Goal: Information Seeking & Learning: Compare options

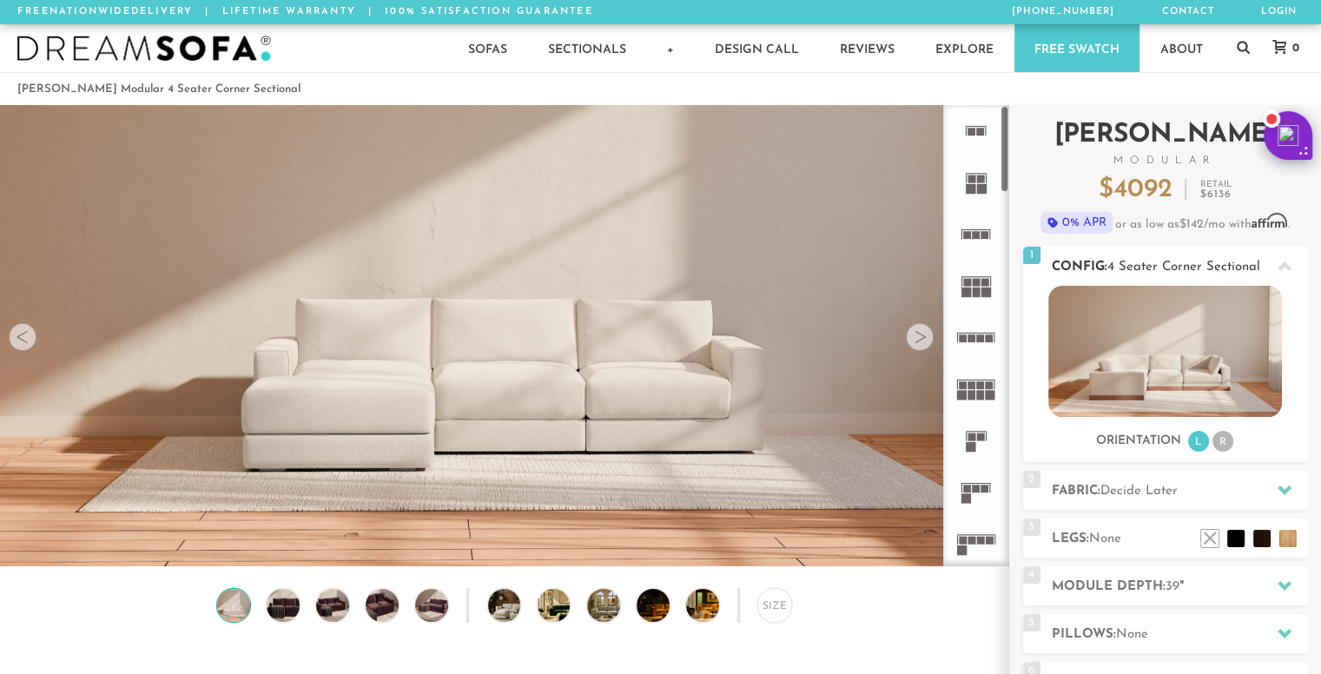
click at [1153, 313] on img at bounding box center [1165, 351] width 234 height 131
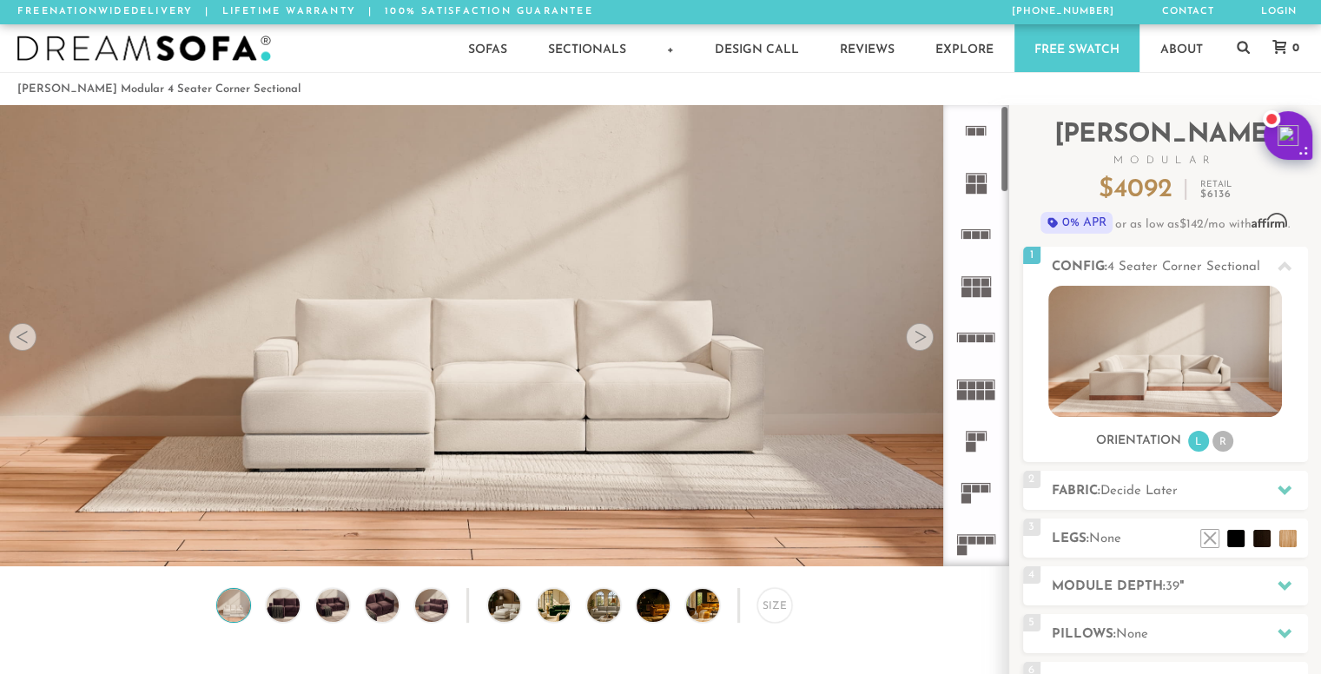
click at [914, 343] on div at bounding box center [920, 337] width 28 height 28
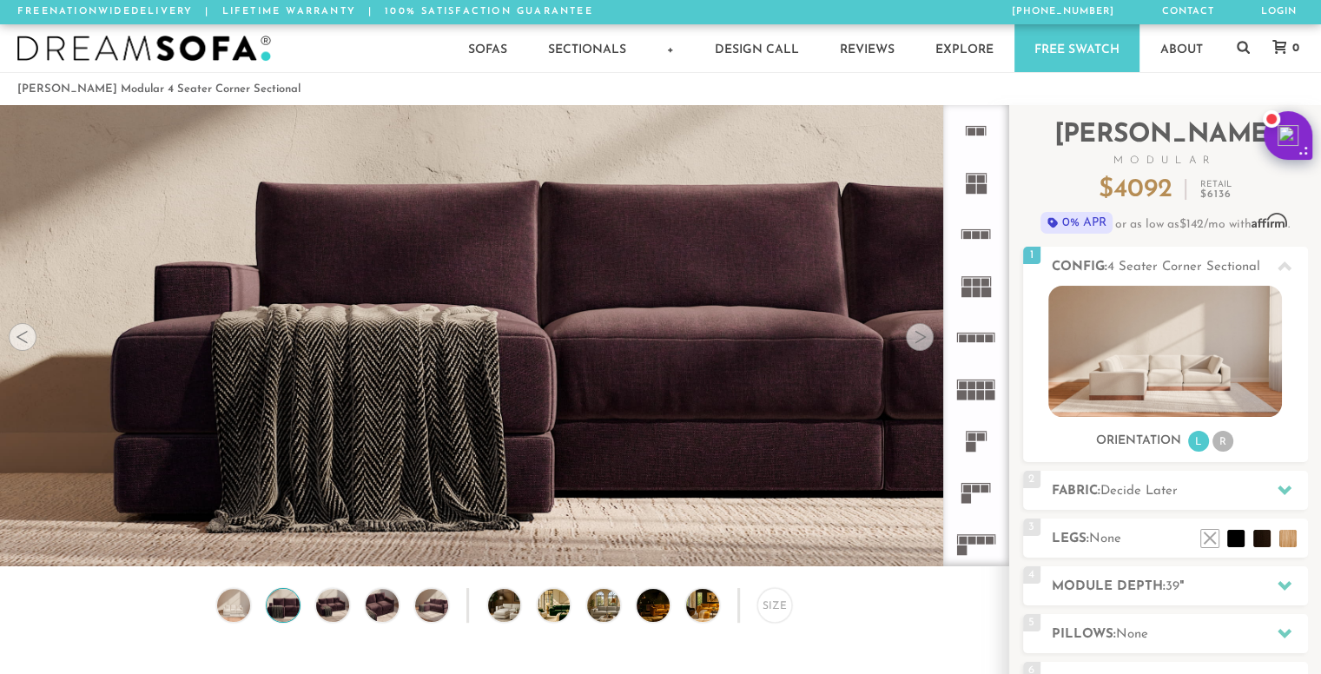
click at [914, 343] on div at bounding box center [920, 337] width 28 height 28
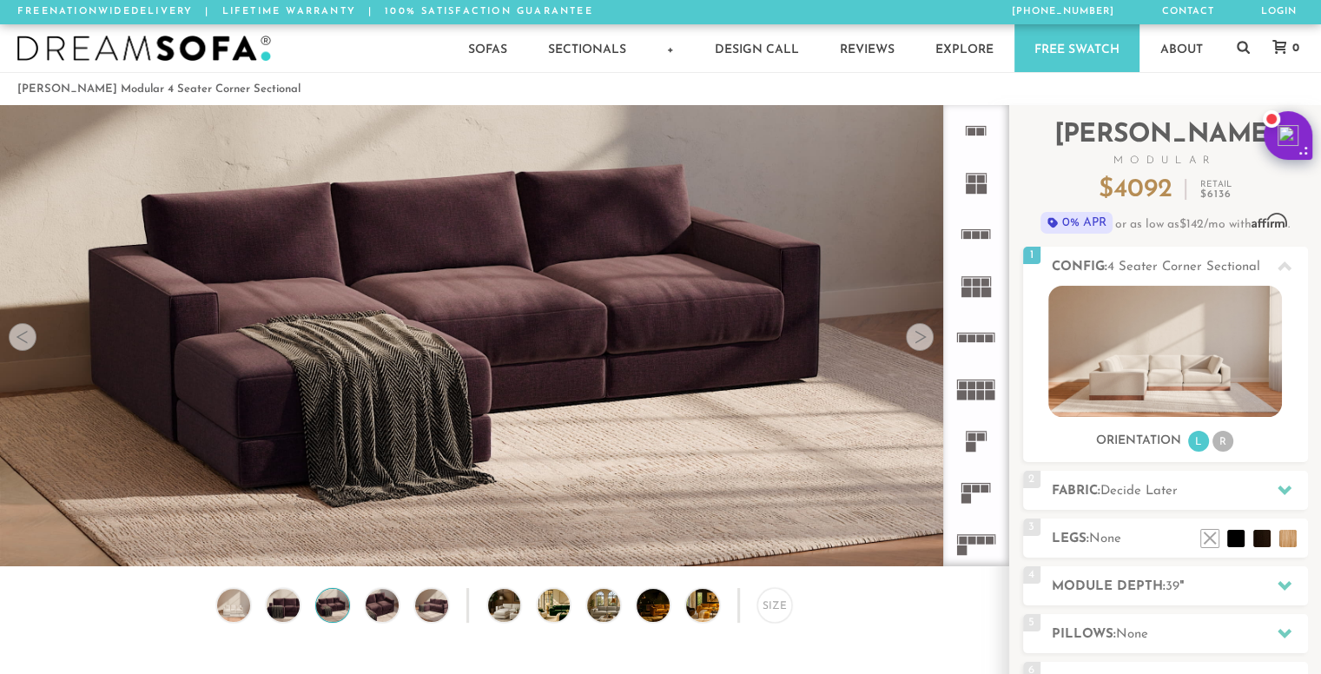
click at [914, 343] on div at bounding box center [920, 337] width 28 height 28
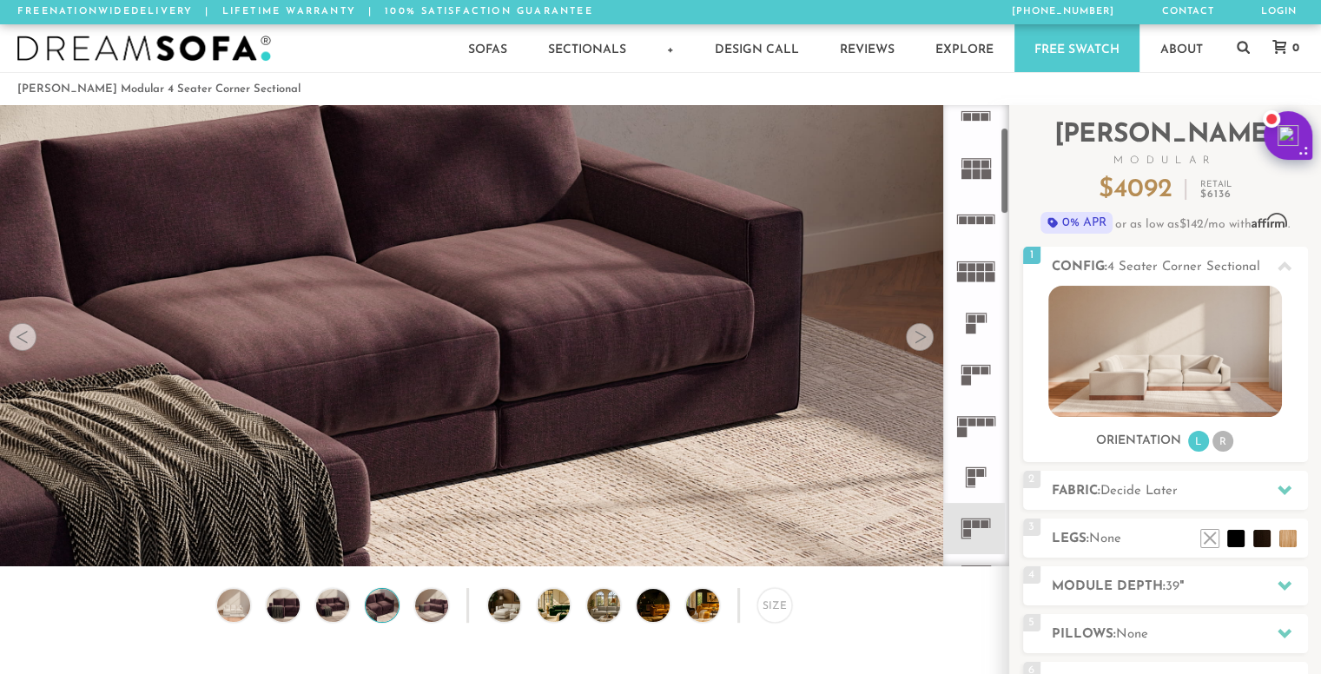
scroll to position [121, 0]
click at [970, 369] on rect at bounding box center [967, 368] width 8 height 8
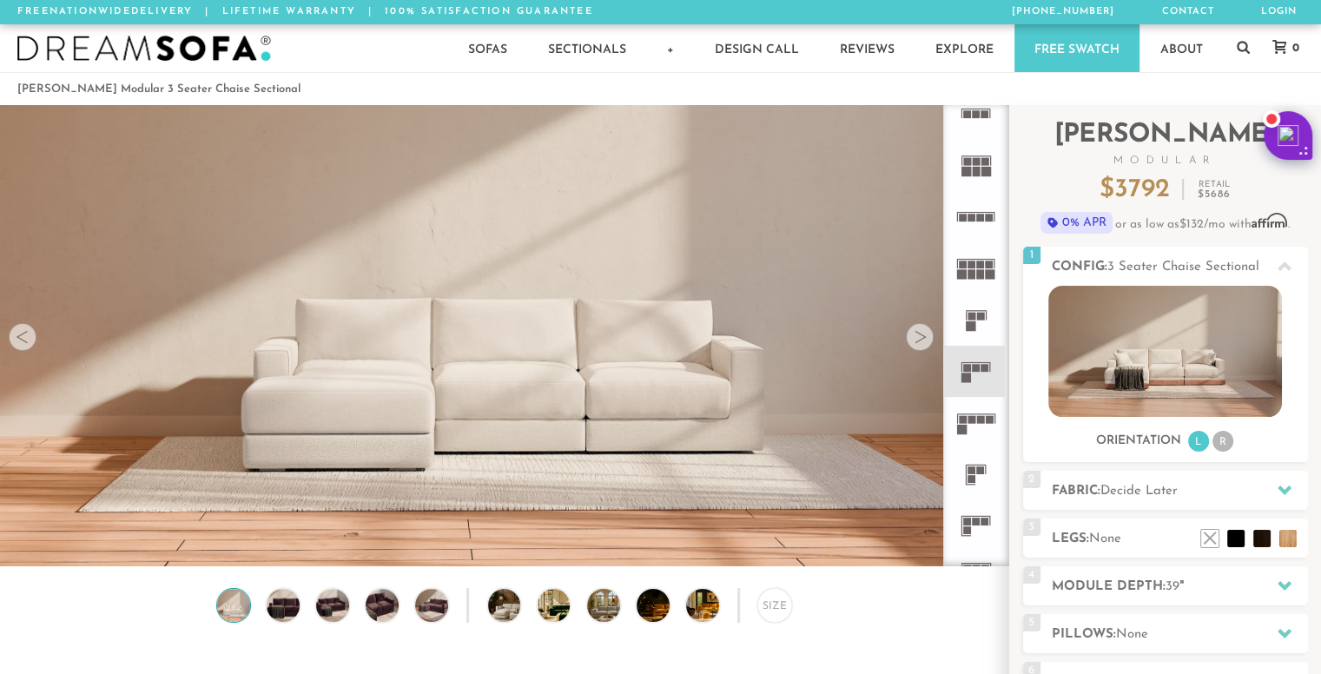
click at [970, 411] on icon at bounding box center [975, 422] width 51 height 51
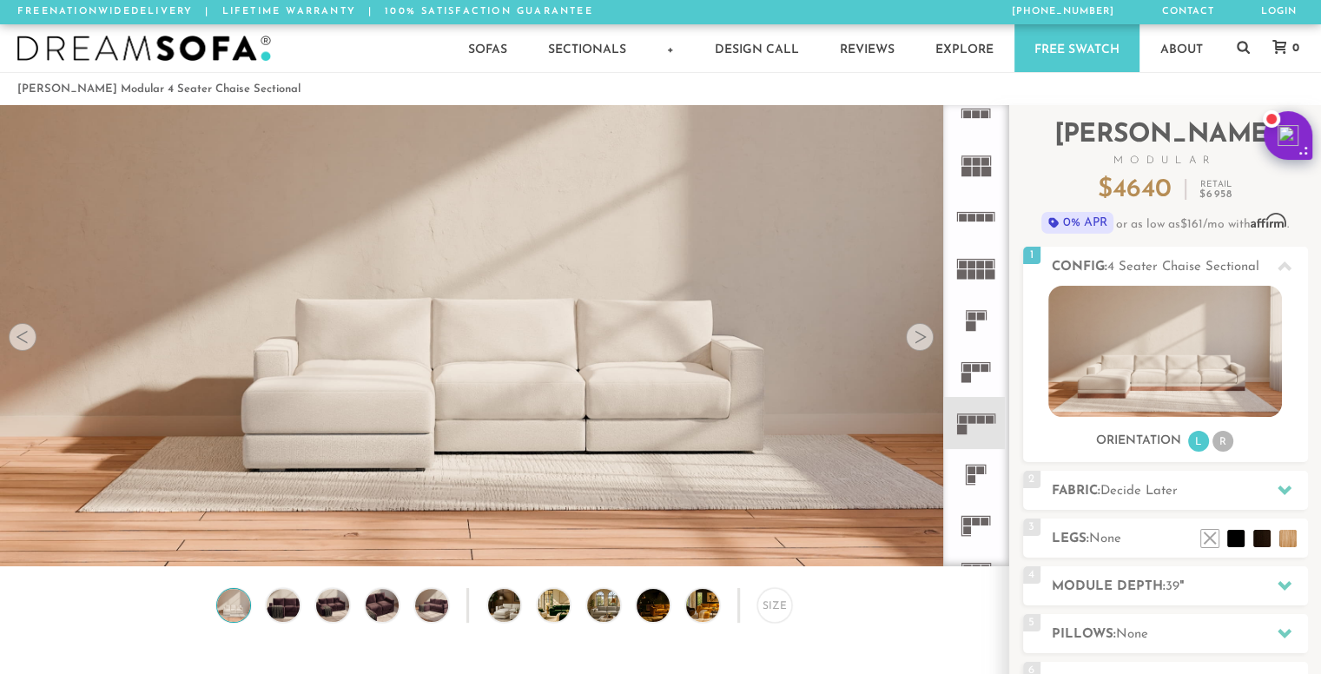
click at [977, 524] on rect at bounding box center [977, 522] width 8 height 8
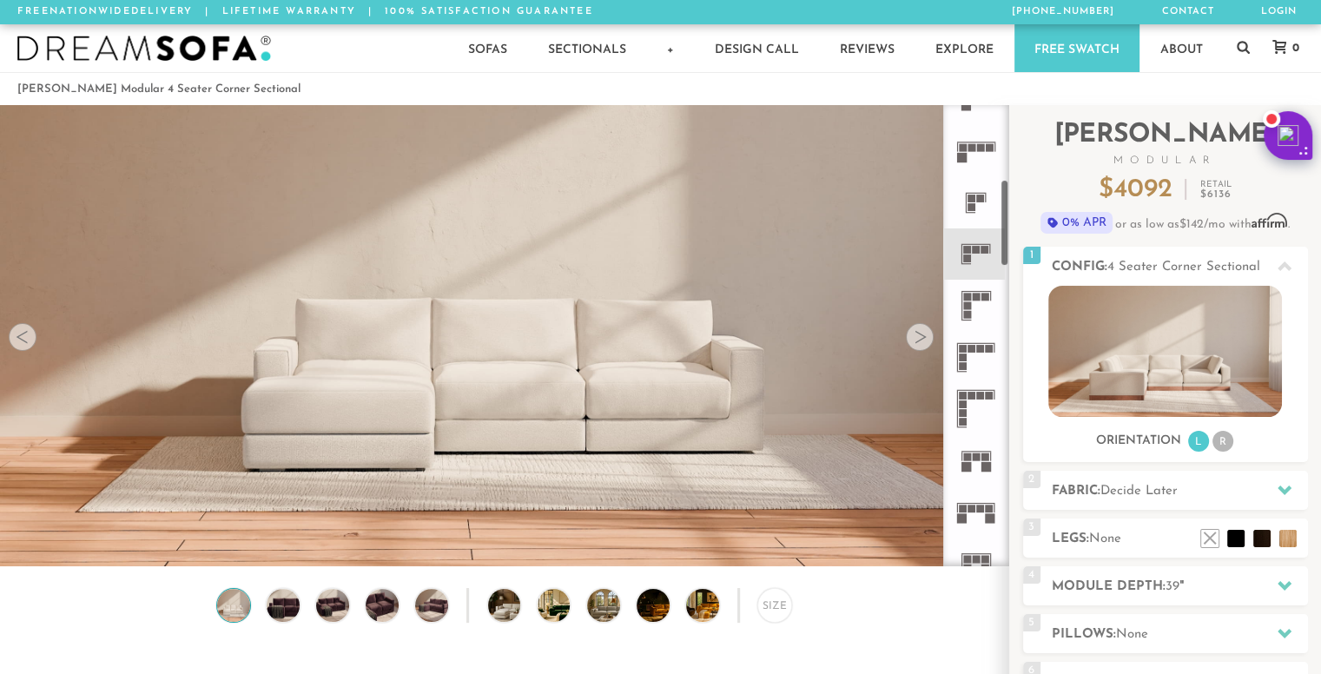
scroll to position [394, 0]
click at [384, 610] on img at bounding box center [381, 605] width 39 height 33
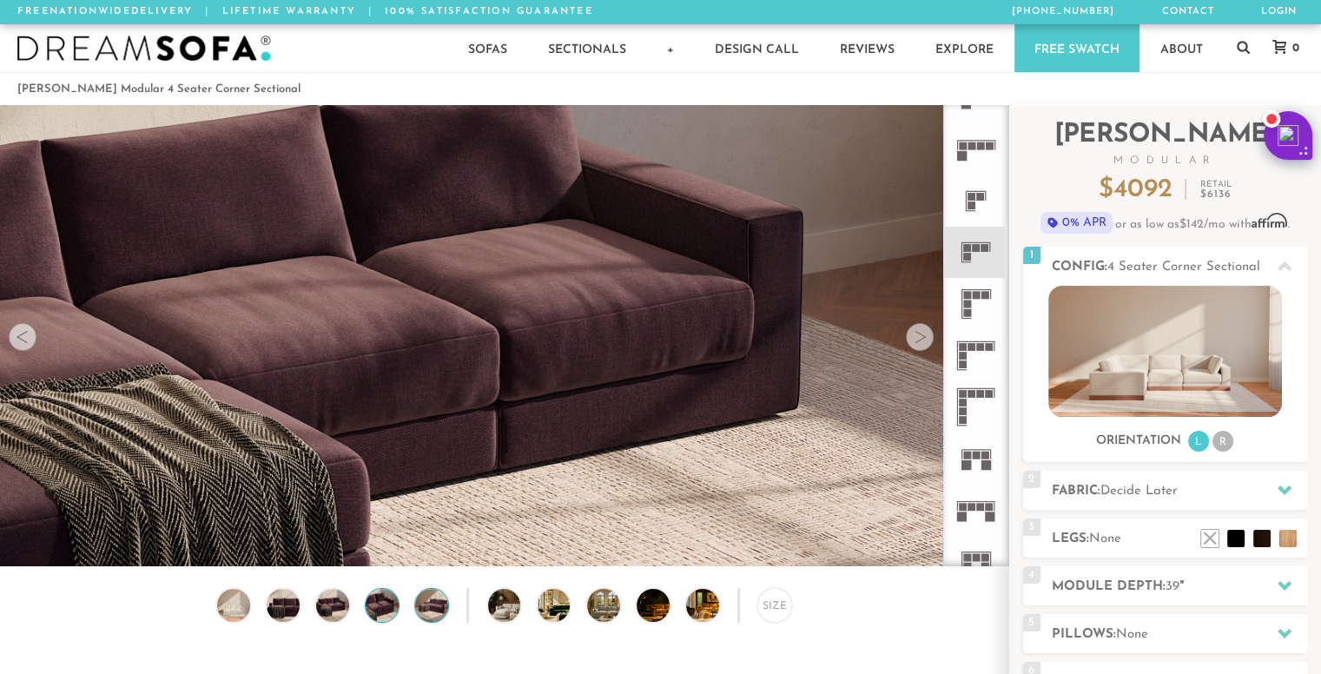
click at [428, 615] on img at bounding box center [431, 605] width 39 height 33
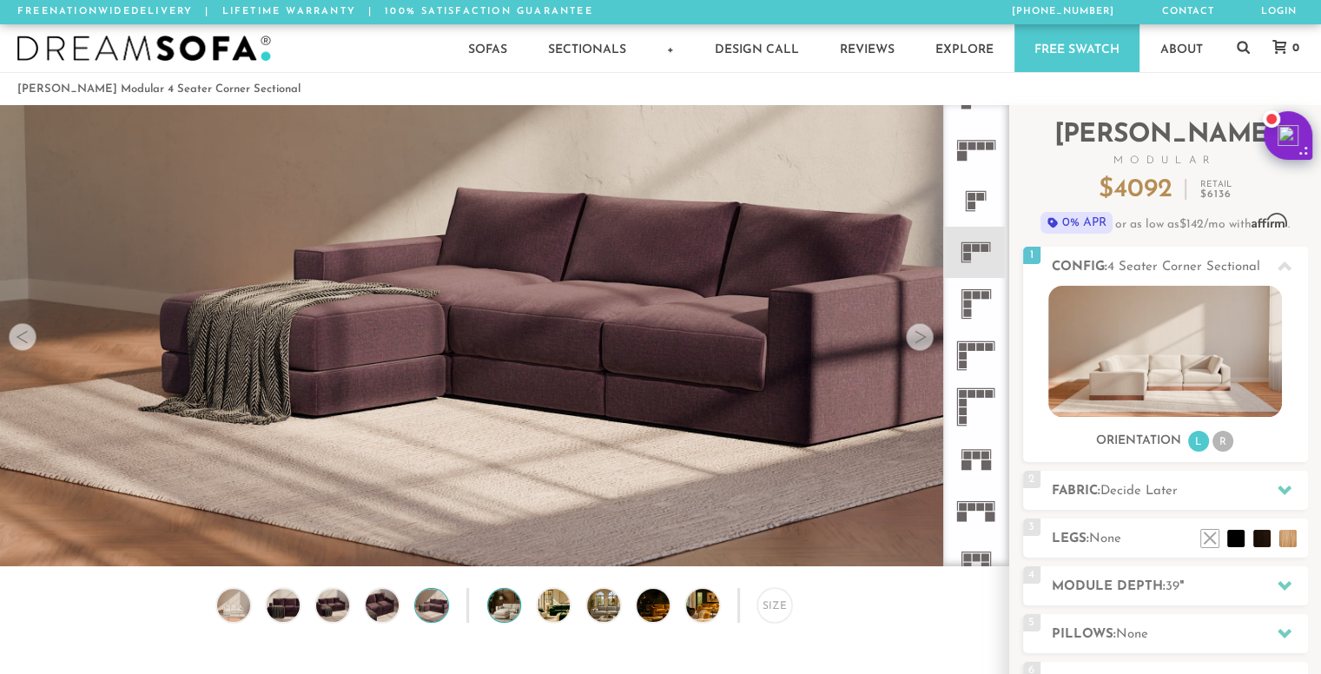
click at [511, 601] on img at bounding box center [517, 605] width 58 height 33
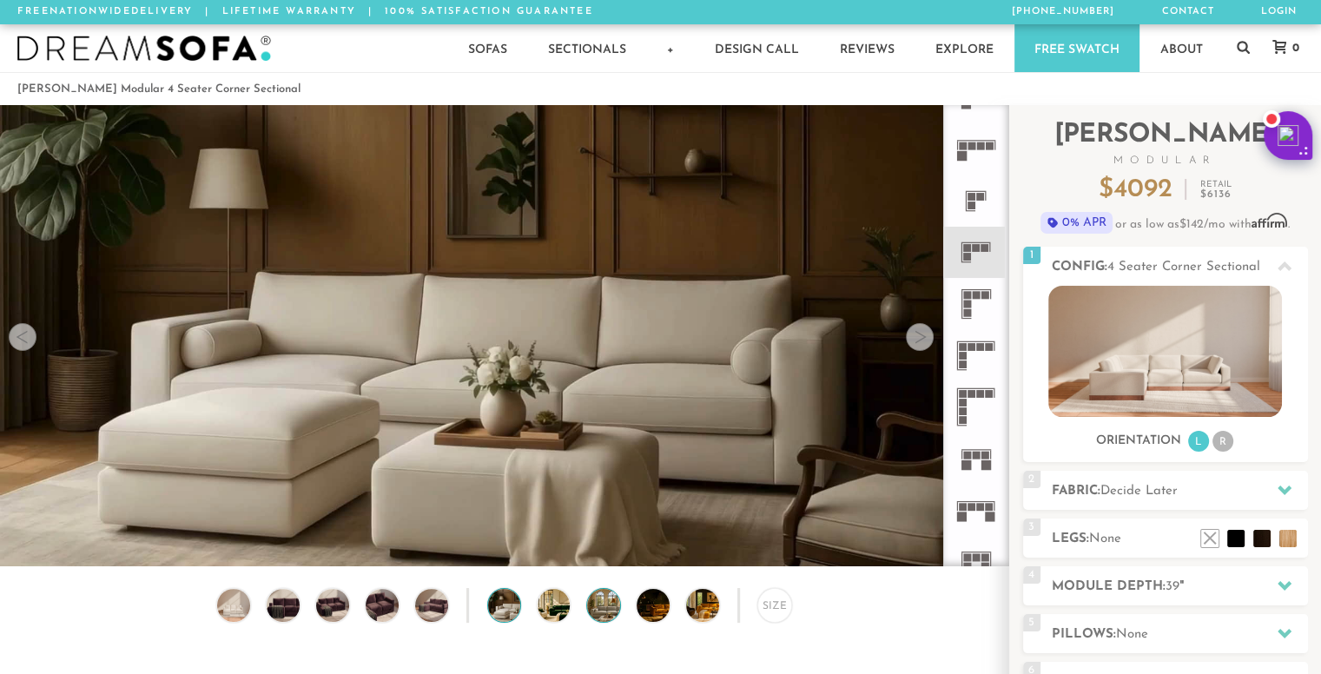
click at [596, 610] on img at bounding box center [616, 605] width 58 height 33
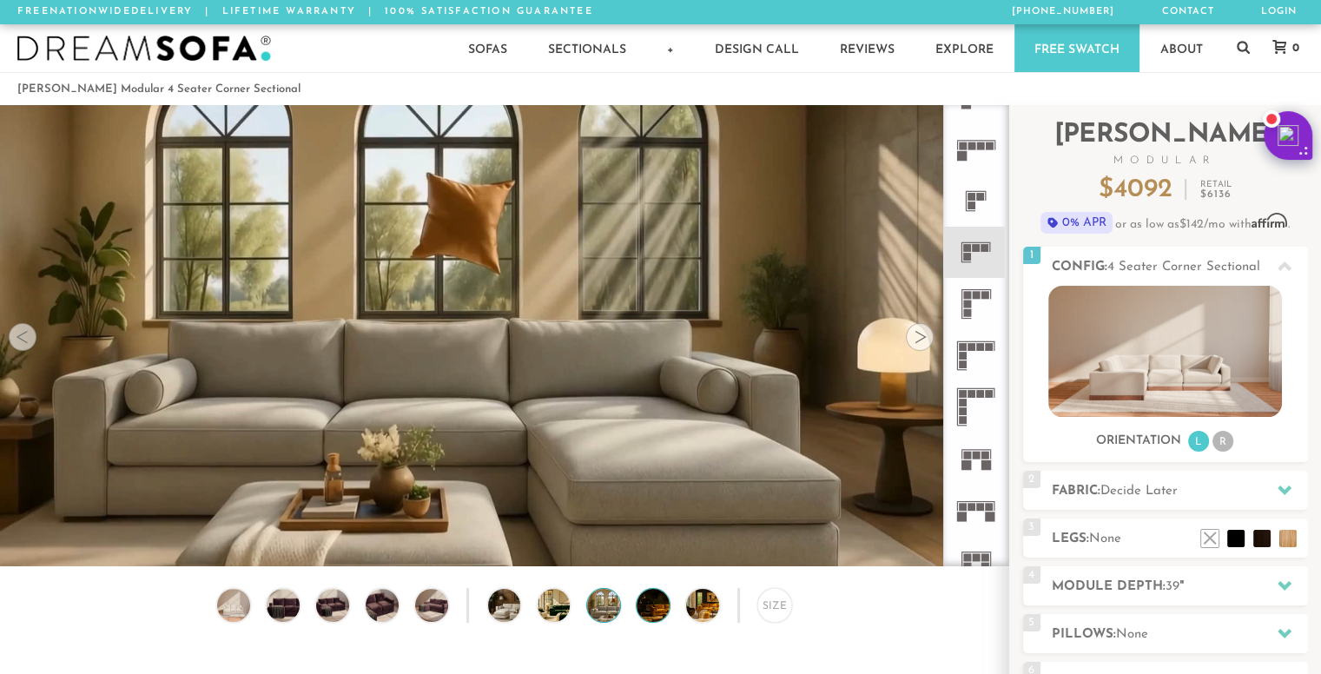
click at [643, 616] on img at bounding box center [666, 605] width 58 height 33
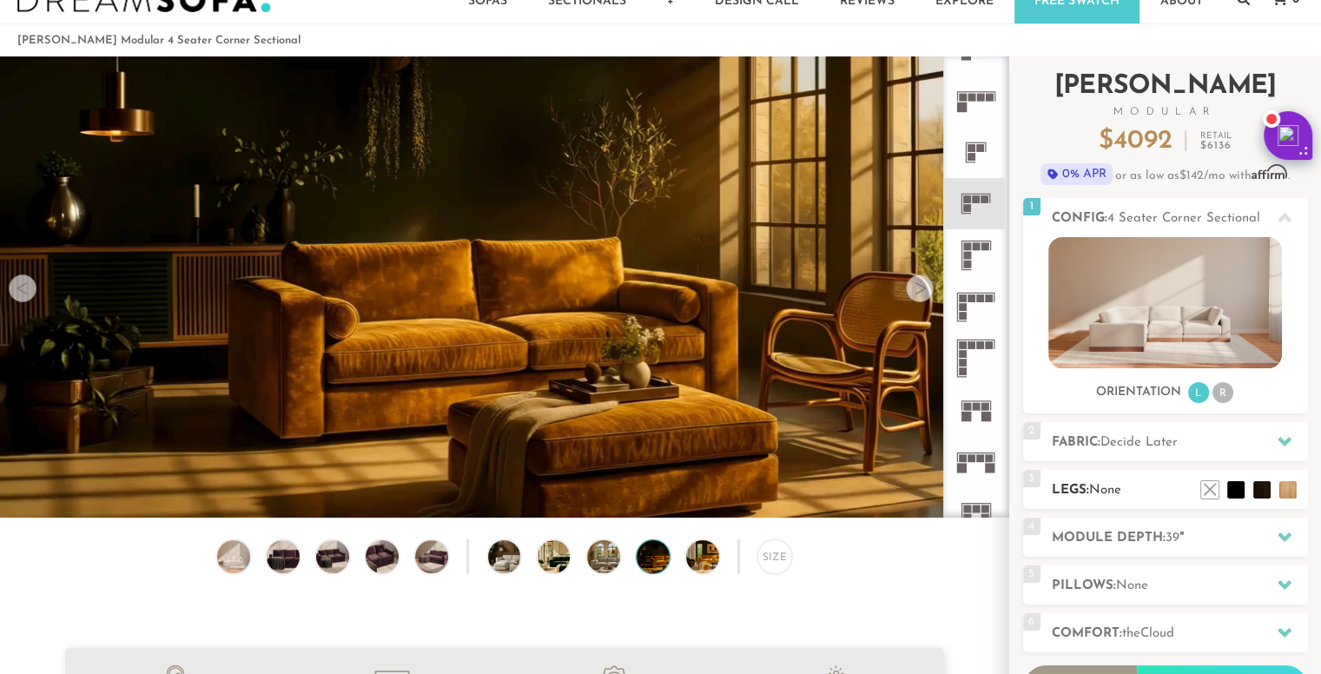
scroll to position [0, 0]
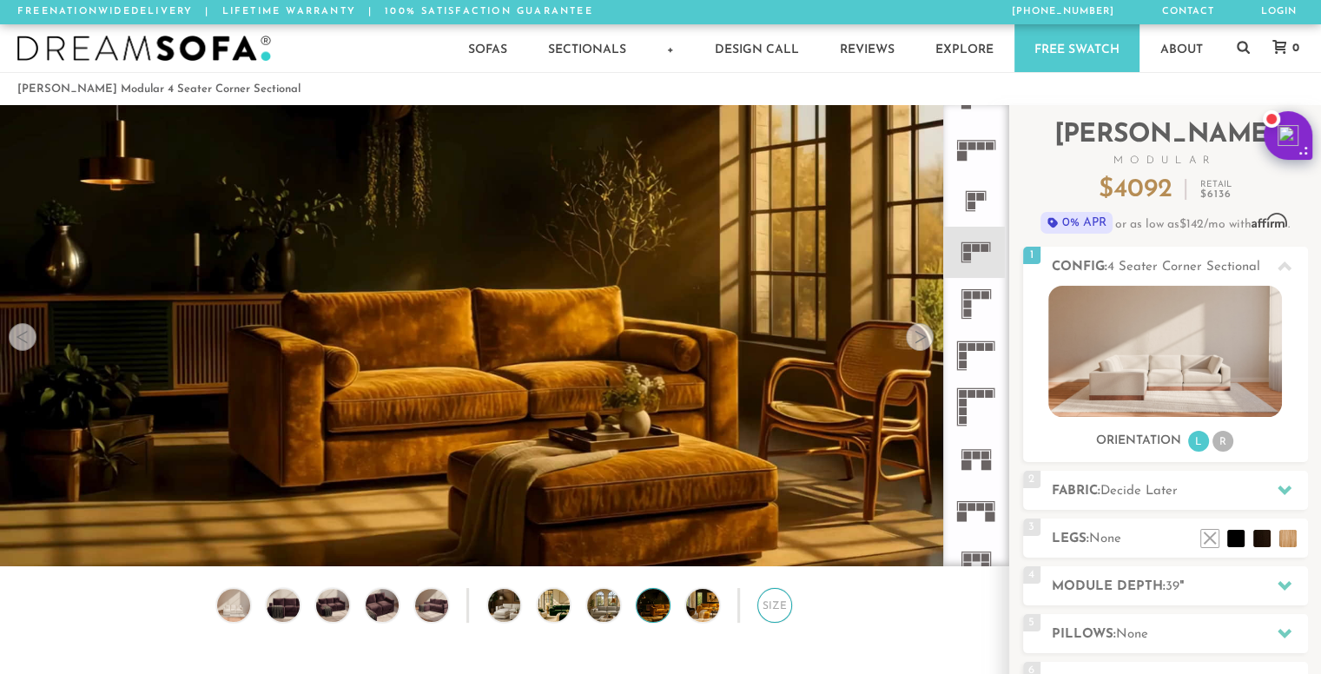
click at [770, 611] on div "Size" at bounding box center [774, 605] width 35 height 35
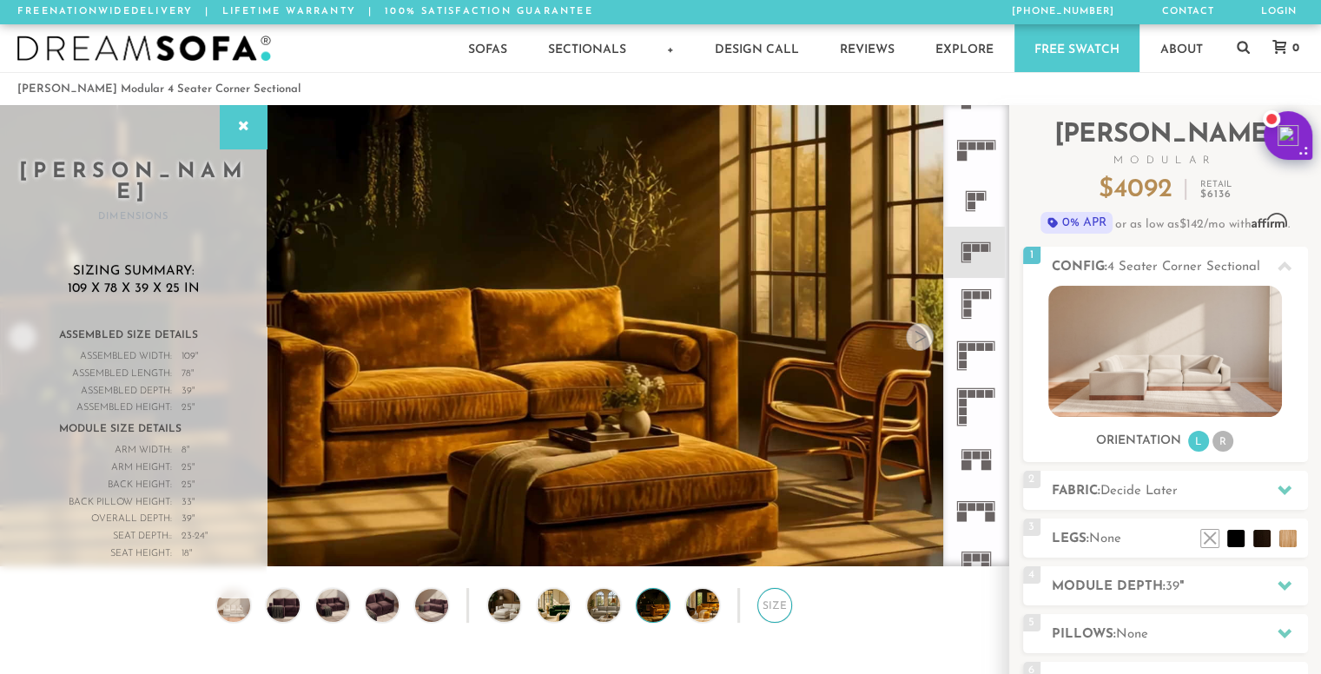
click at [770, 611] on div "Size" at bounding box center [774, 605] width 35 height 35
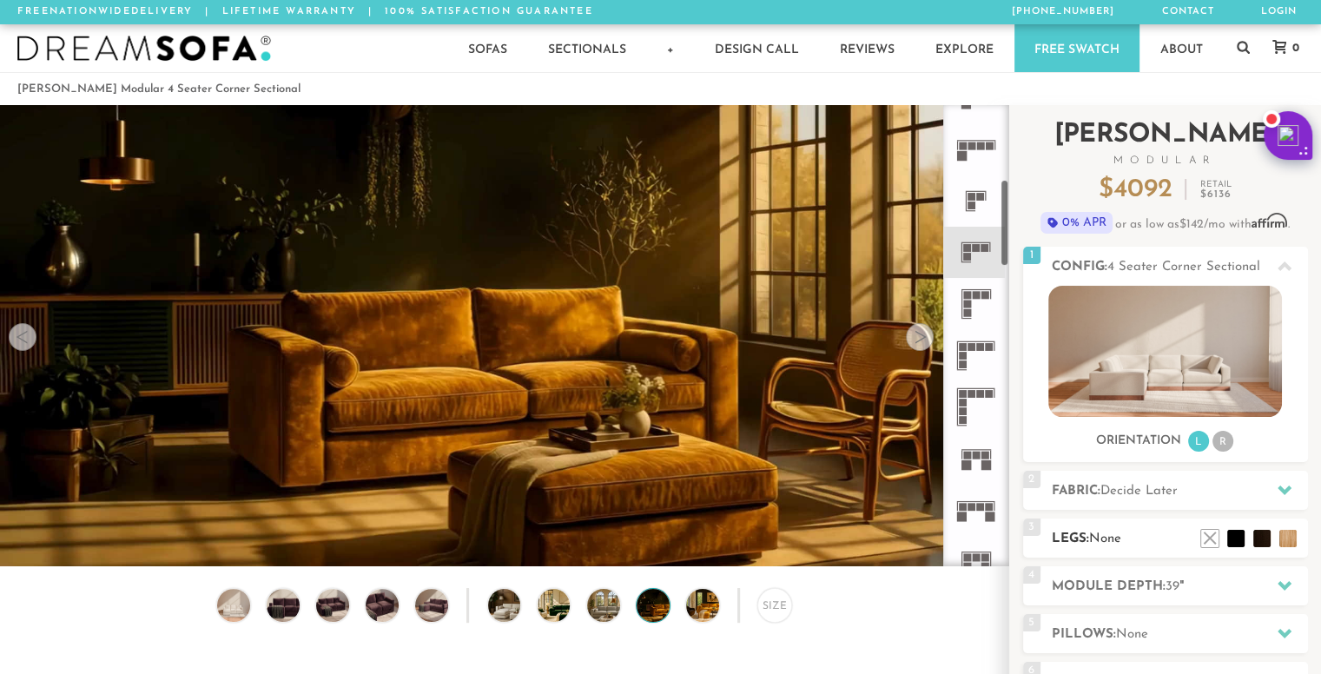
scroll to position [68, 0]
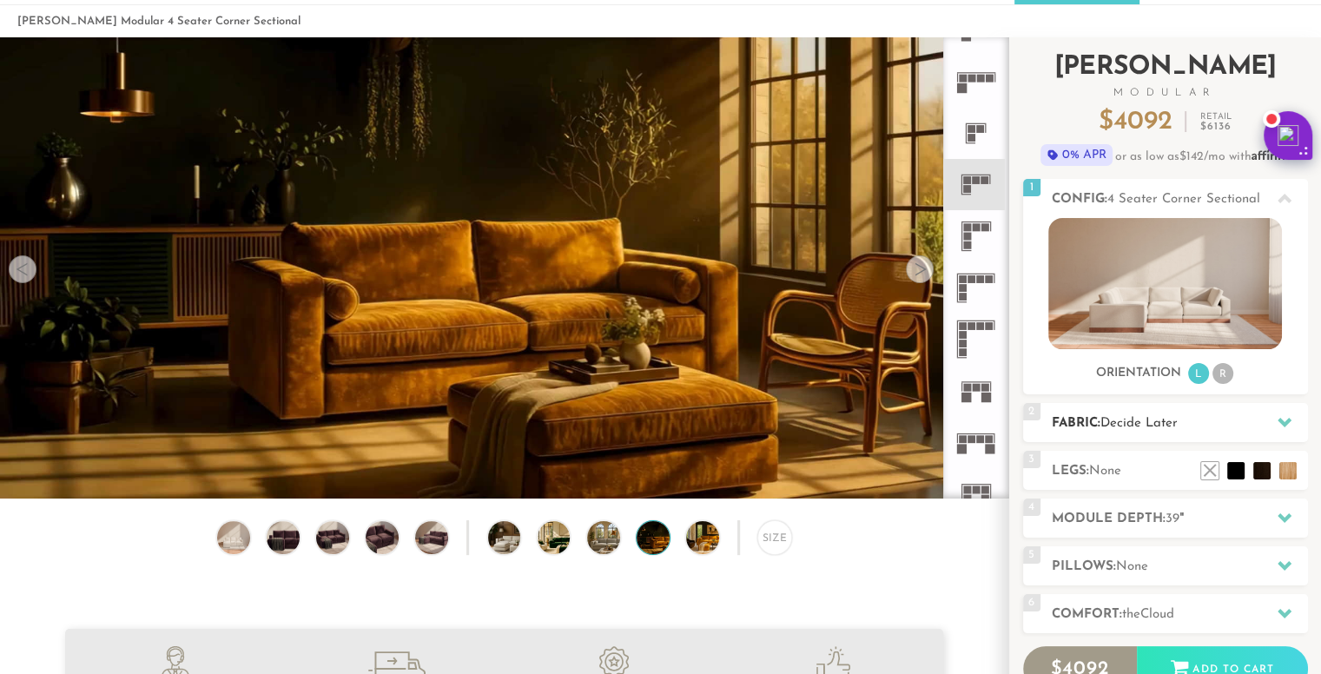
click at [1130, 425] on span "Decide Later" at bounding box center [1138, 423] width 77 height 13
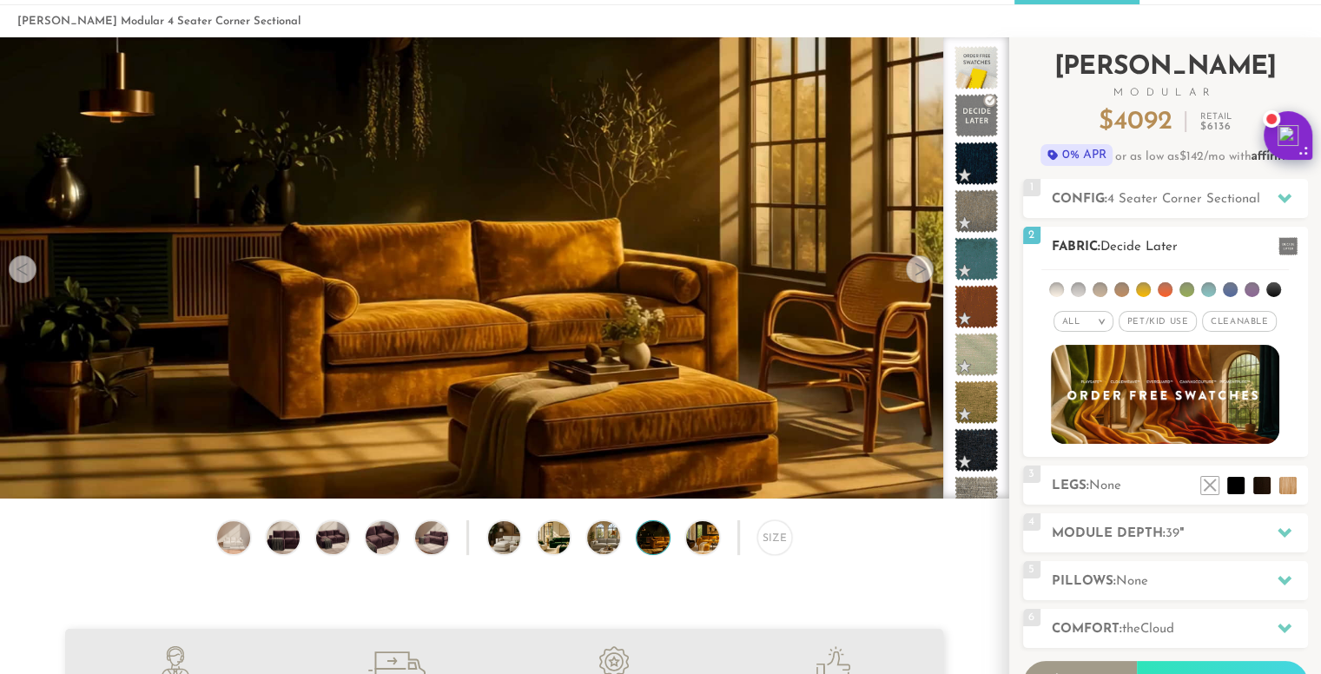
click at [1157, 314] on span "Pet/Kid Use x" at bounding box center [1157, 321] width 78 height 21
click at [1160, 289] on li at bounding box center [1165, 289] width 15 height 15
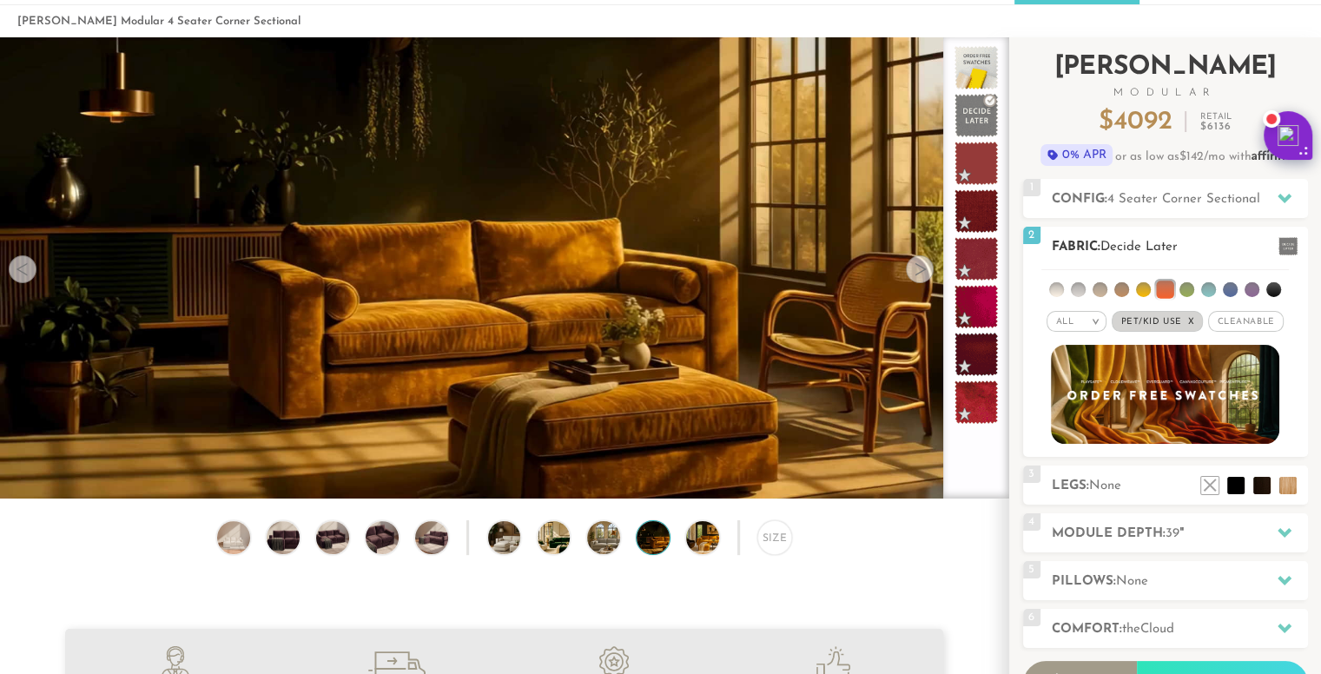
click at [1124, 287] on li at bounding box center [1121, 289] width 15 height 15
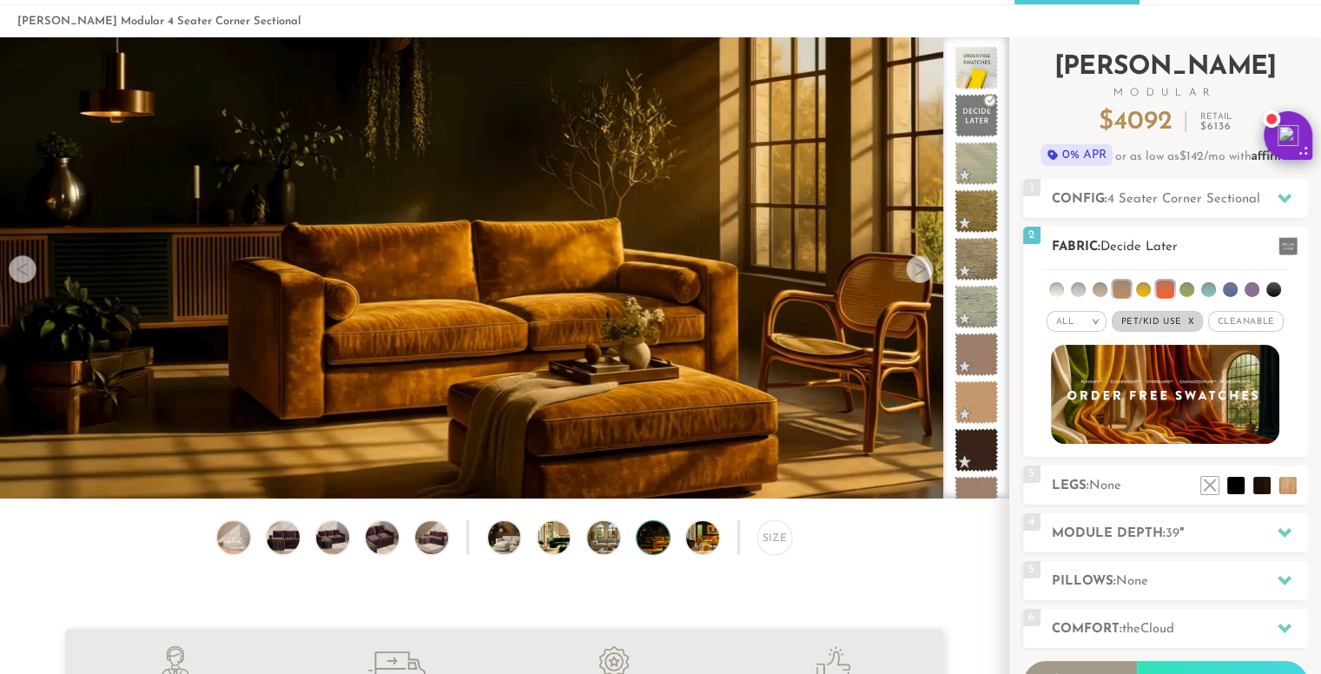
click at [1141, 288] on li at bounding box center [1143, 289] width 15 height 15
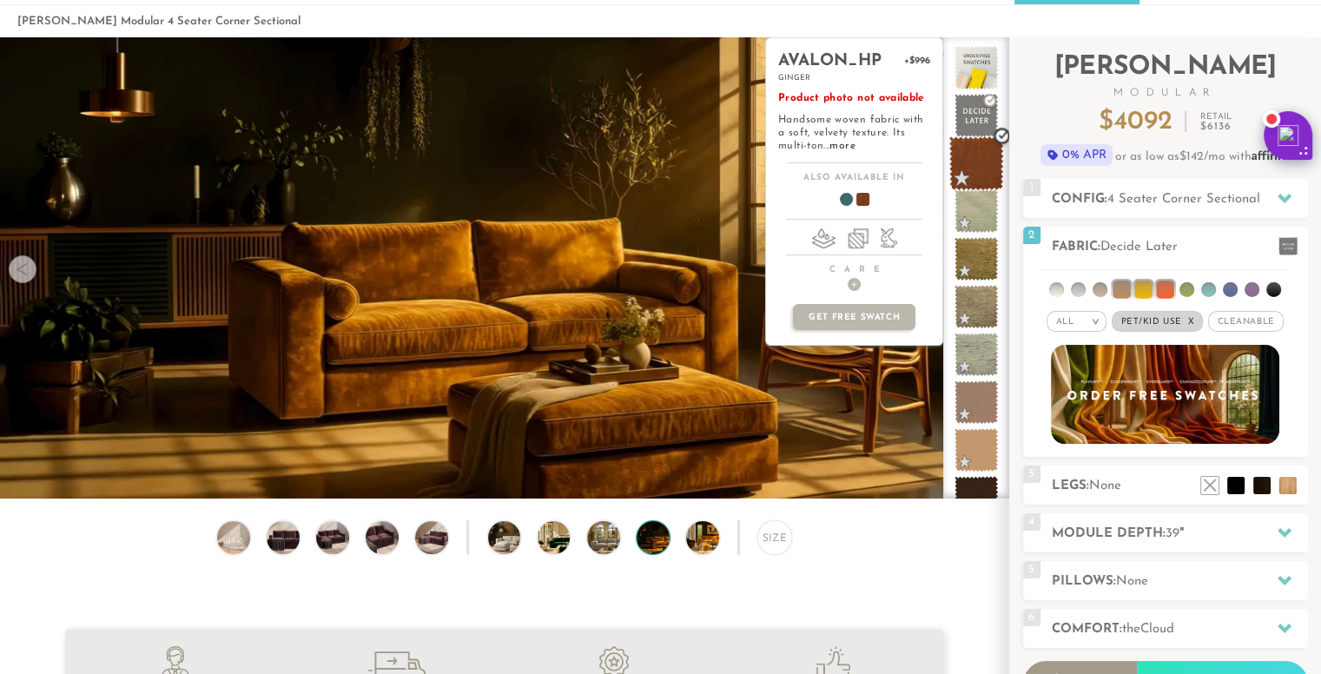
click at [976, 163] on span at bounding box center [976, 163] width 55 height 55
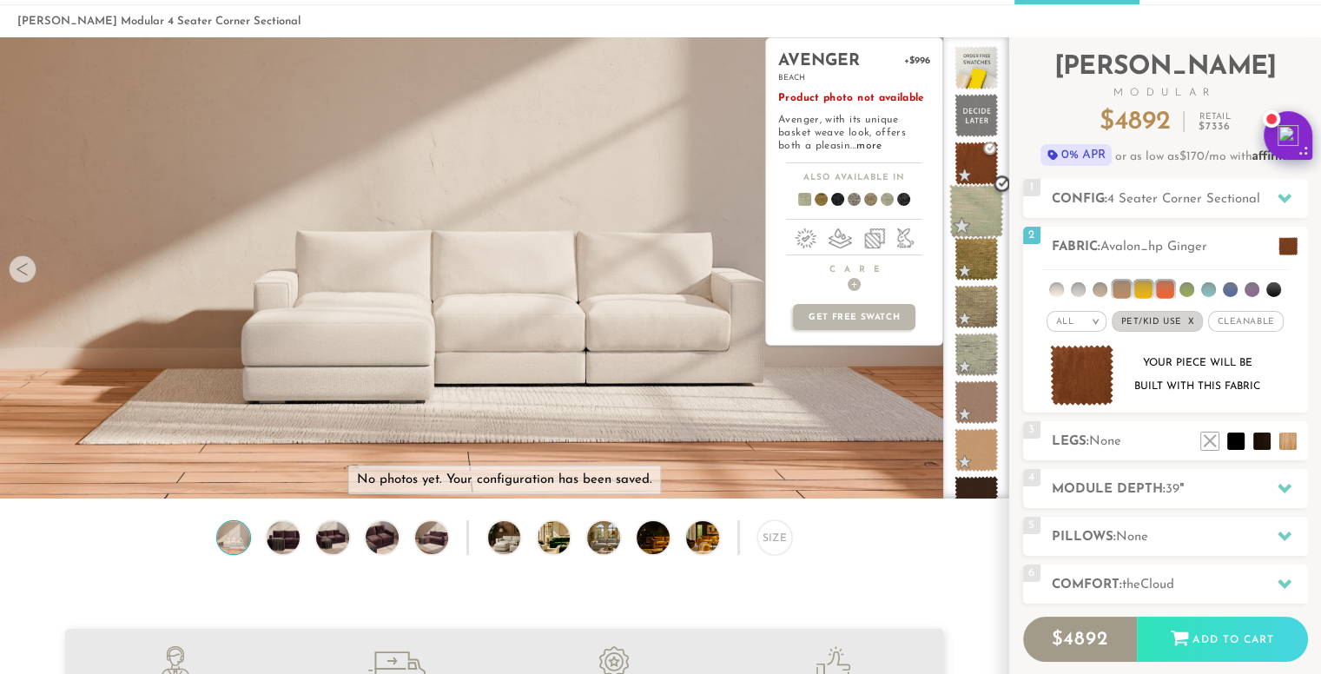
click at [977, 215] on span at bounding box center [976, 211] width 55 height 55
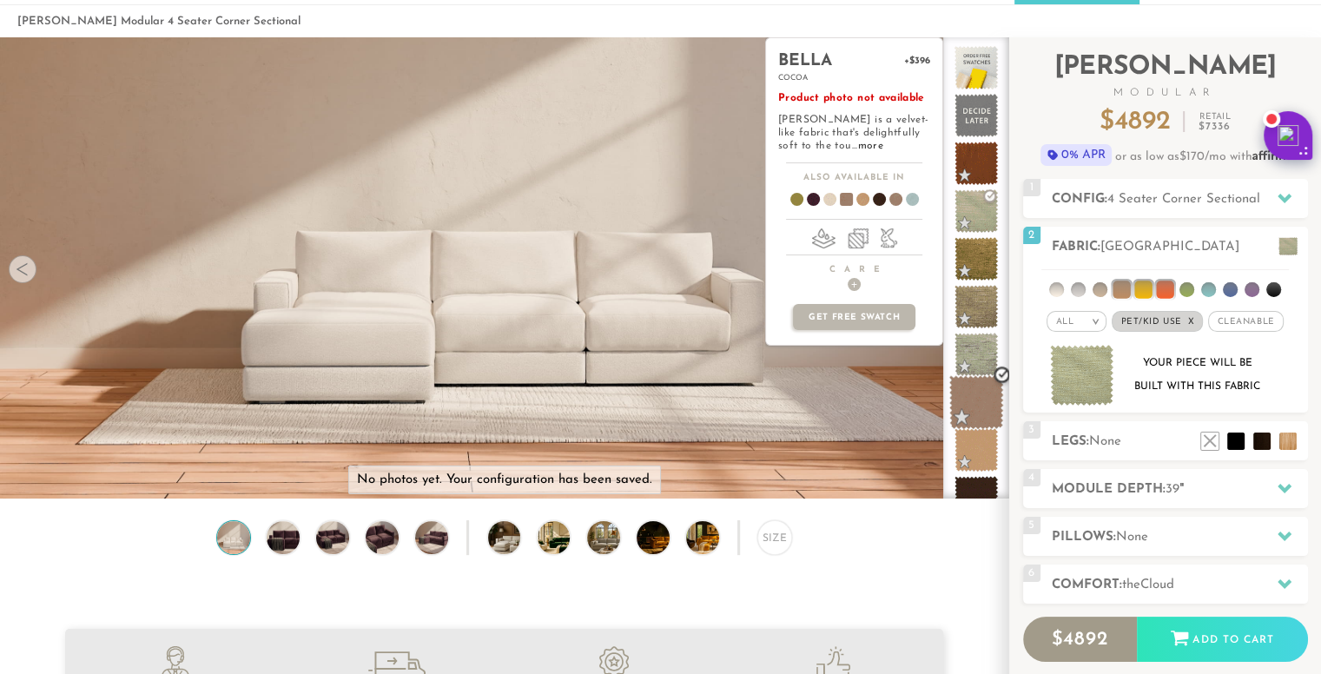
click at [976, 404] on span at bounding box center [976, 402] width 55 height 55
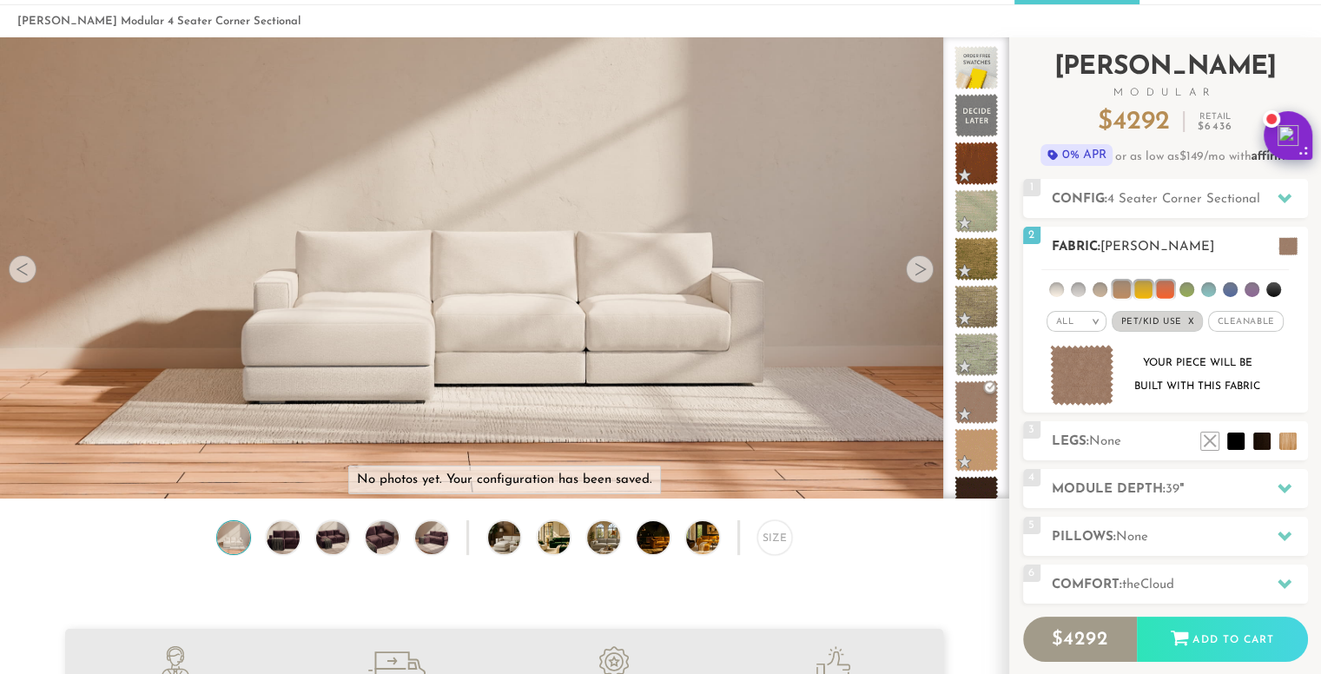
click at [1100, 289] on li at bounding box center [1099, 289] width 15 height 15
click at [1099, 287] on li at bounding box center [1099, 288] width 17 height 17
click at [1101, 293] on li at bounding box center [1099, 289] width 15 height 15
click at [1120, 288] on li at bounding box center [1120, 288] width 17 height 17
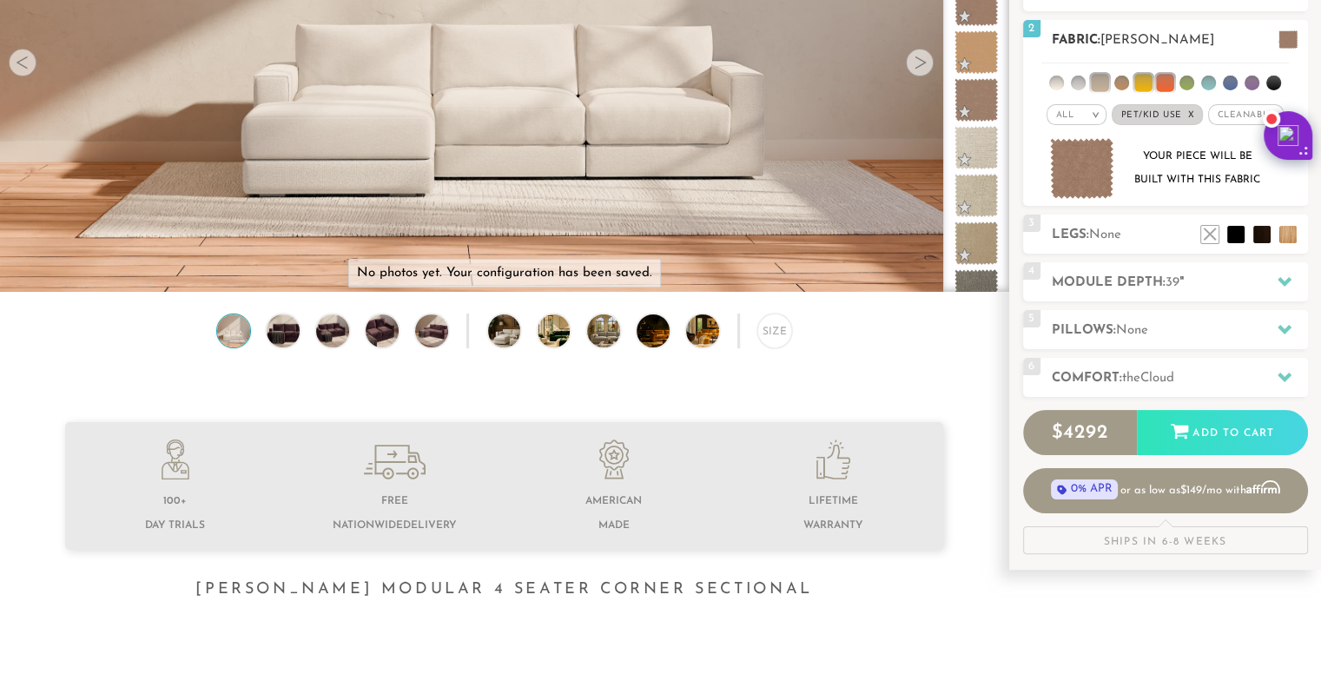
scroll to position [302, 0]
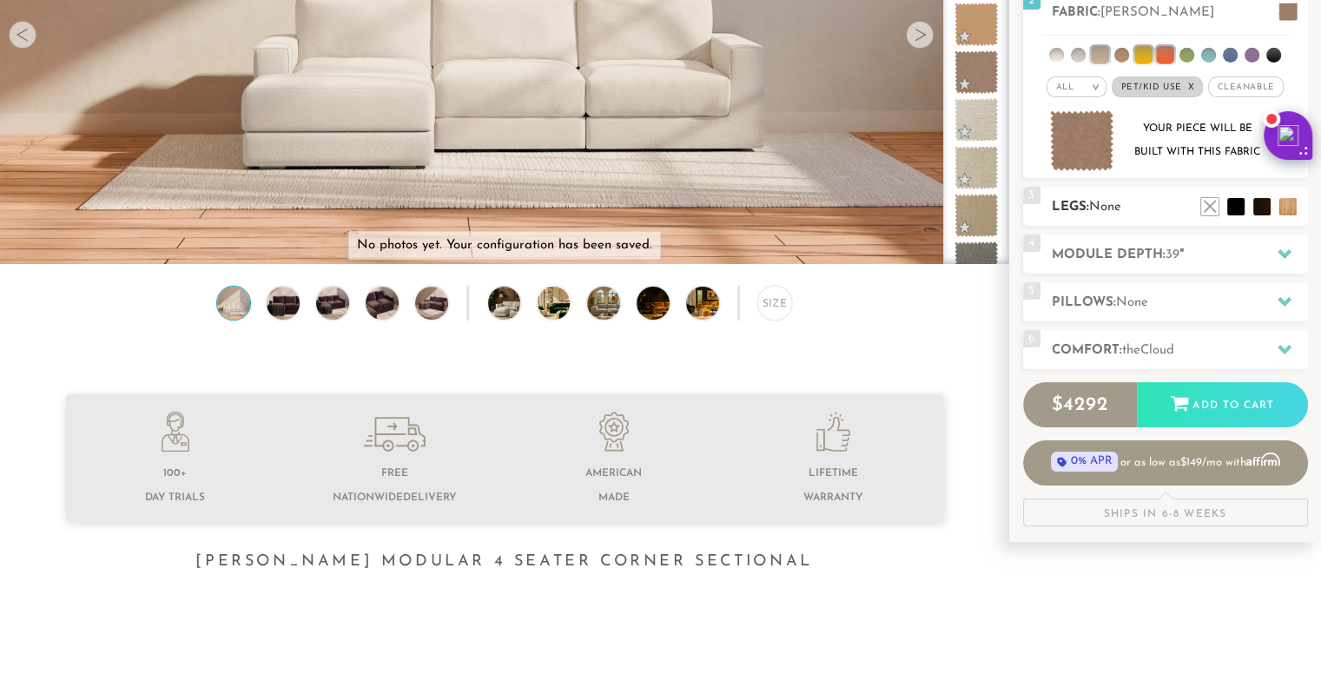
click at [1139, 208] on h2 "Legs: None" at bounding box center [1180, 207] width 256 height 20
click at [1131, 252] on h2 "Module Depth: 39 "" at bounding box center [1180, 255] width 256 height 20
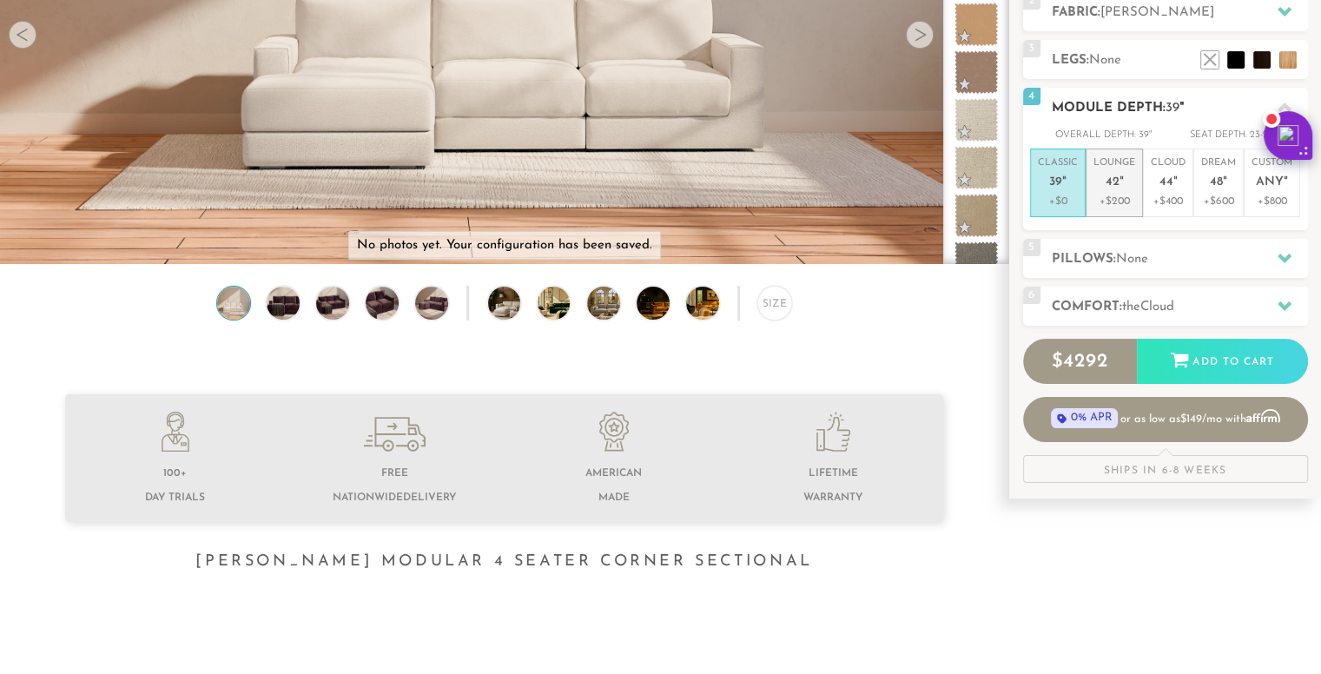
click at [1125, 206] on p "+$200" at bounding box center [1114, 202] width 42 height 16
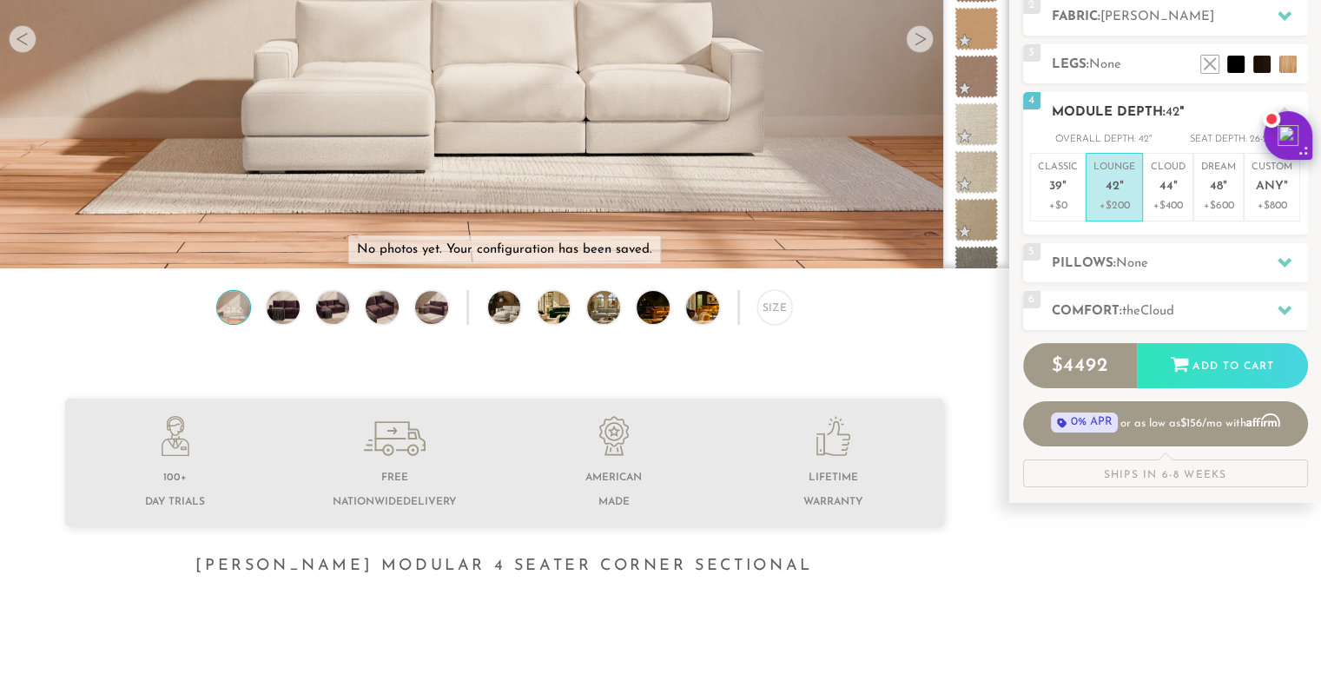
scroll to position [297, 0]
click at [1141, 300] on div "6 Comfort: the Cloud soft" at bounding box center [1165, 311] width 285 height 39
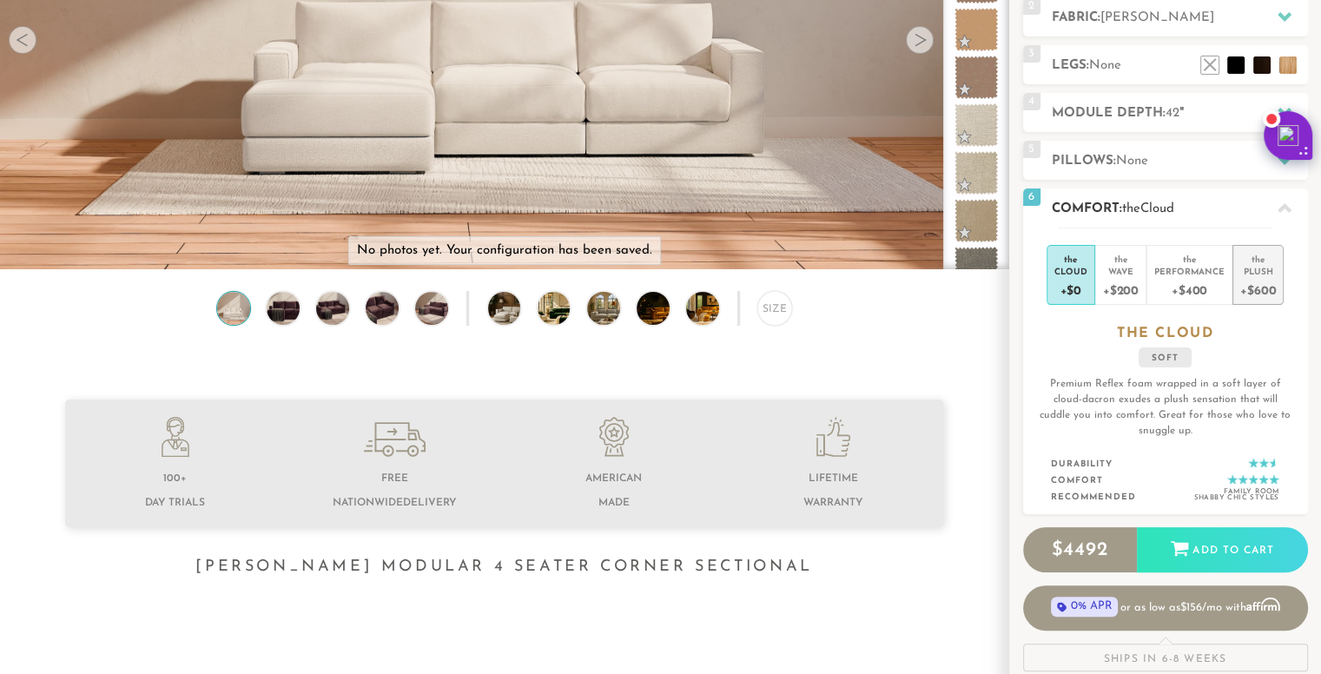
click at [1256, 272] on div "Plush" at bounding box center [1258, 271] width 36 height 12
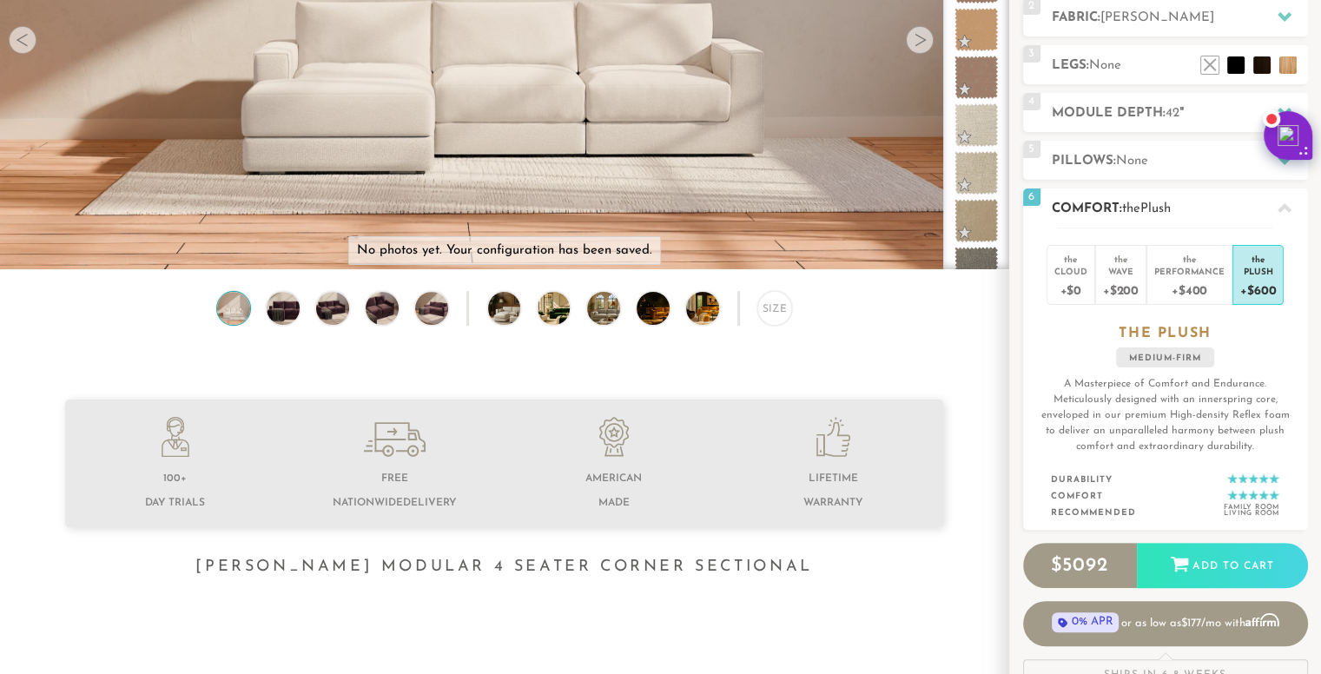
click at [1149, 208] on span "Plush" at bounding box center [1155, 208] width 30 height 13
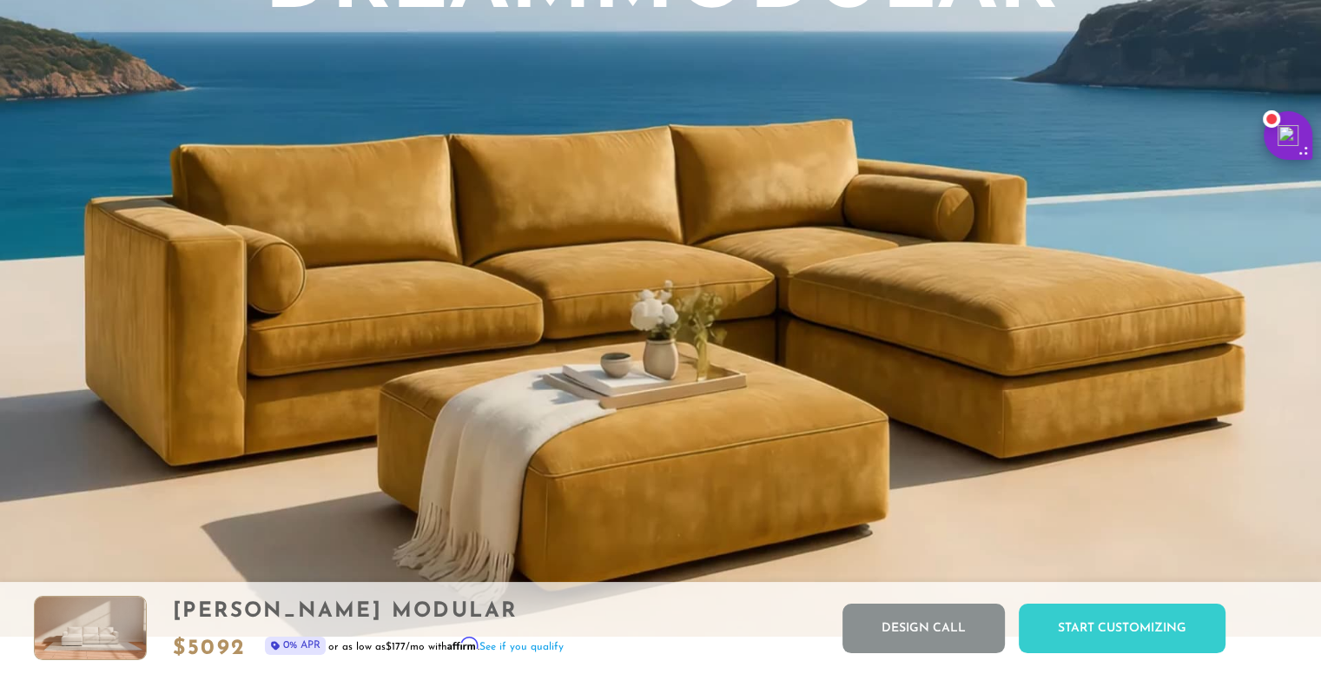
scroll to position [1559, 0]
click at [793, 271] on video "Your browser does not support HTML5 video." at bounding box center [660, 138] width 1321 height 995
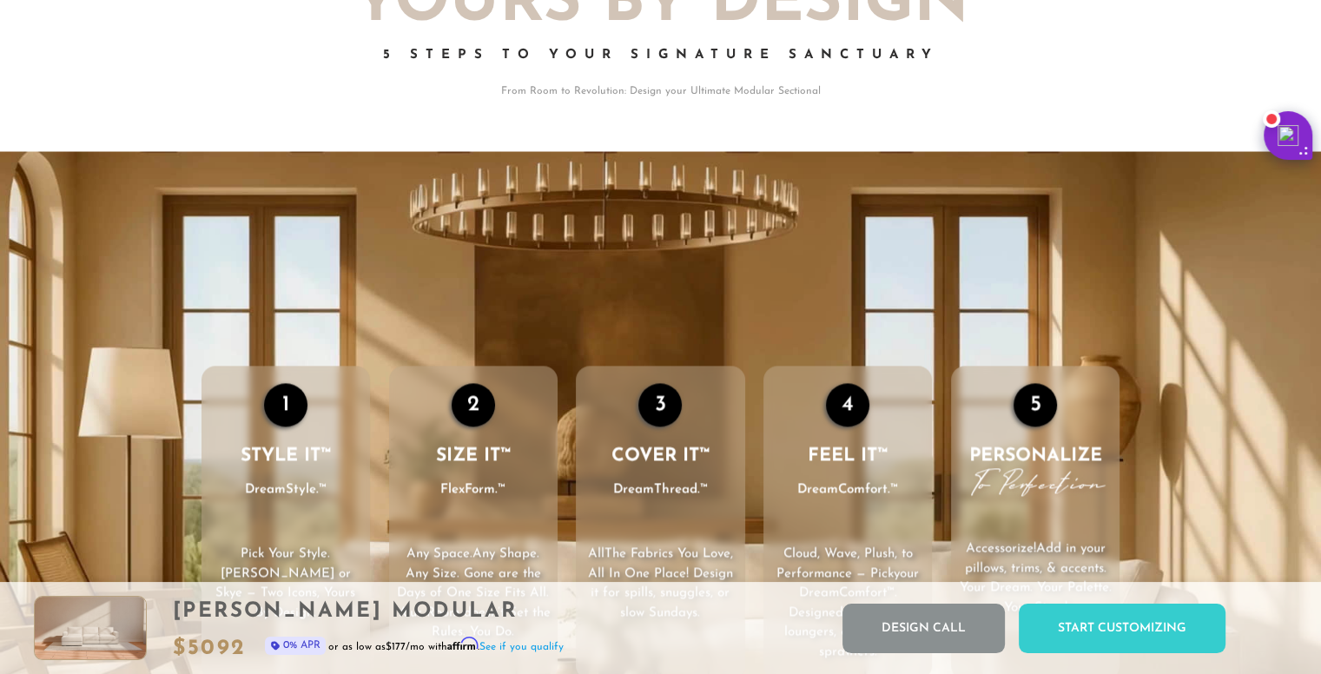
scroll to position [0, 0]
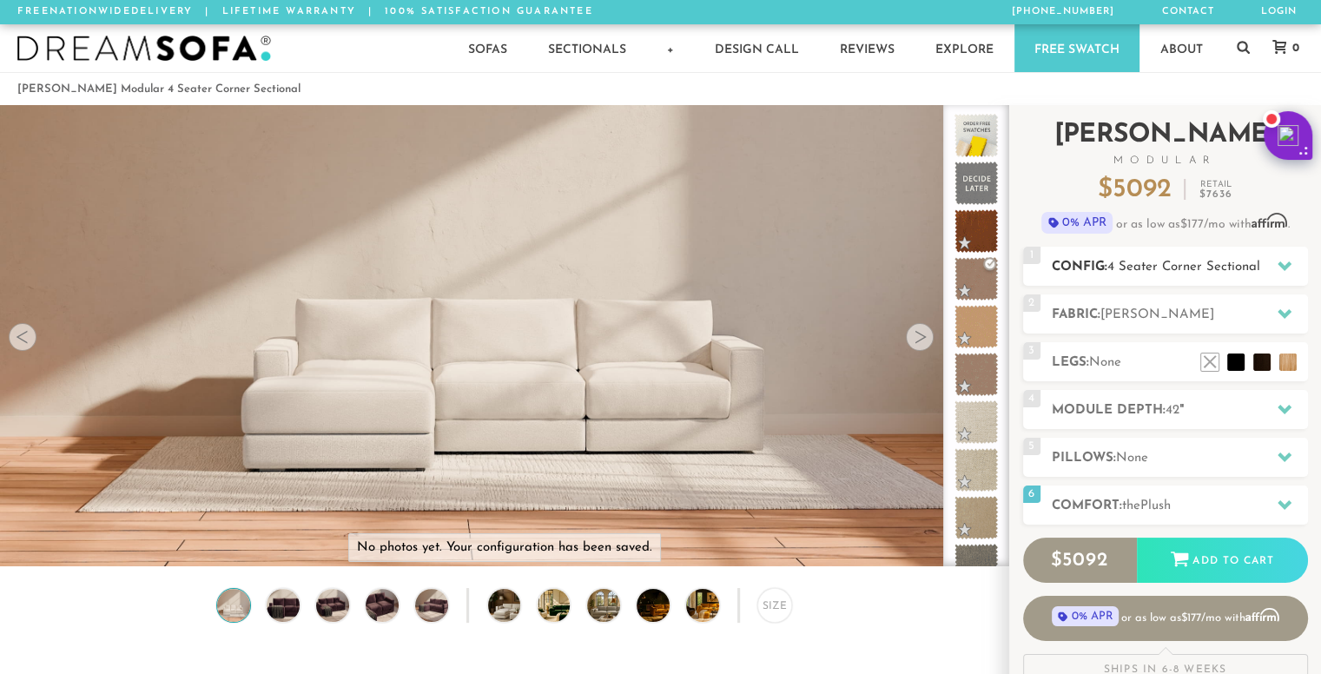
click at [1098, 265] on h2 "Config: 4 Seater Corner Sectional" at bounding box center [1180, 267] width 256 height 20
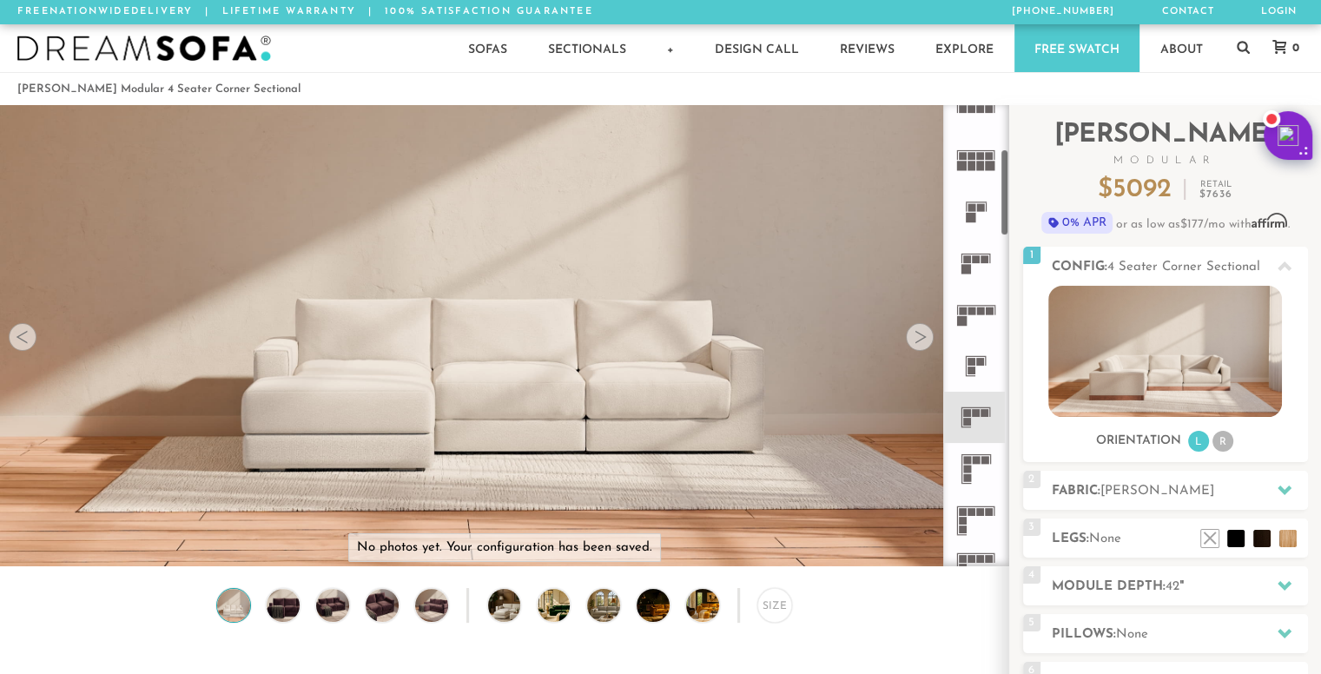
scroll to position [229, 0]
click at [973, 267] on icon at bounding box center [975, 262] width 51 height 51
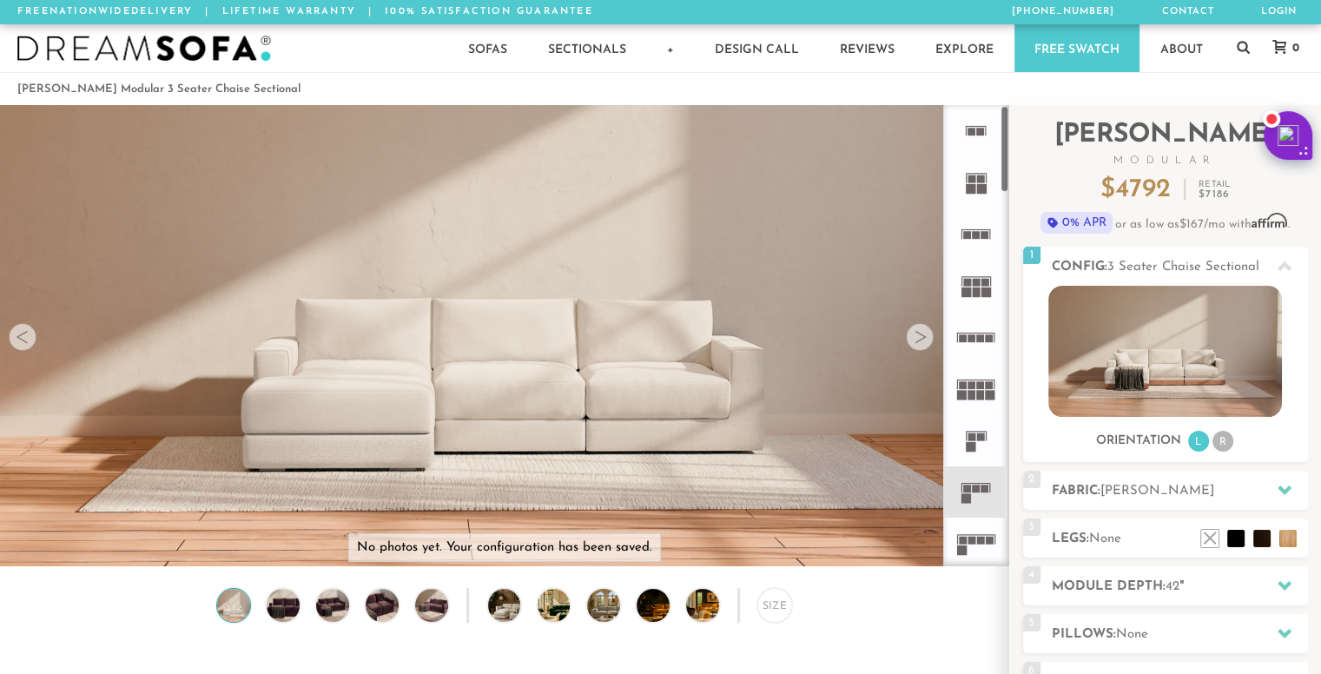
click at [969, 445] on rect at bounding box center [971, 447] width 10 height 10
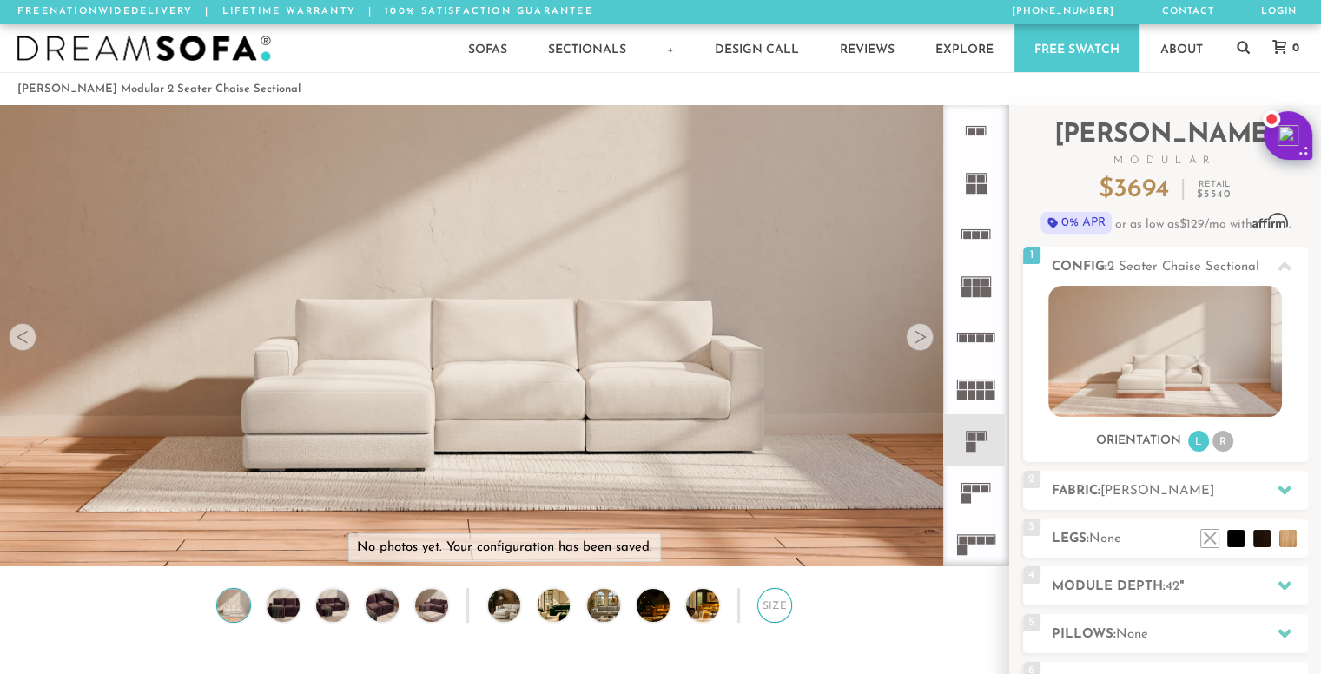
click at [779, 613] on div "Size" at bounding box center [774, 605] width 35 height 35
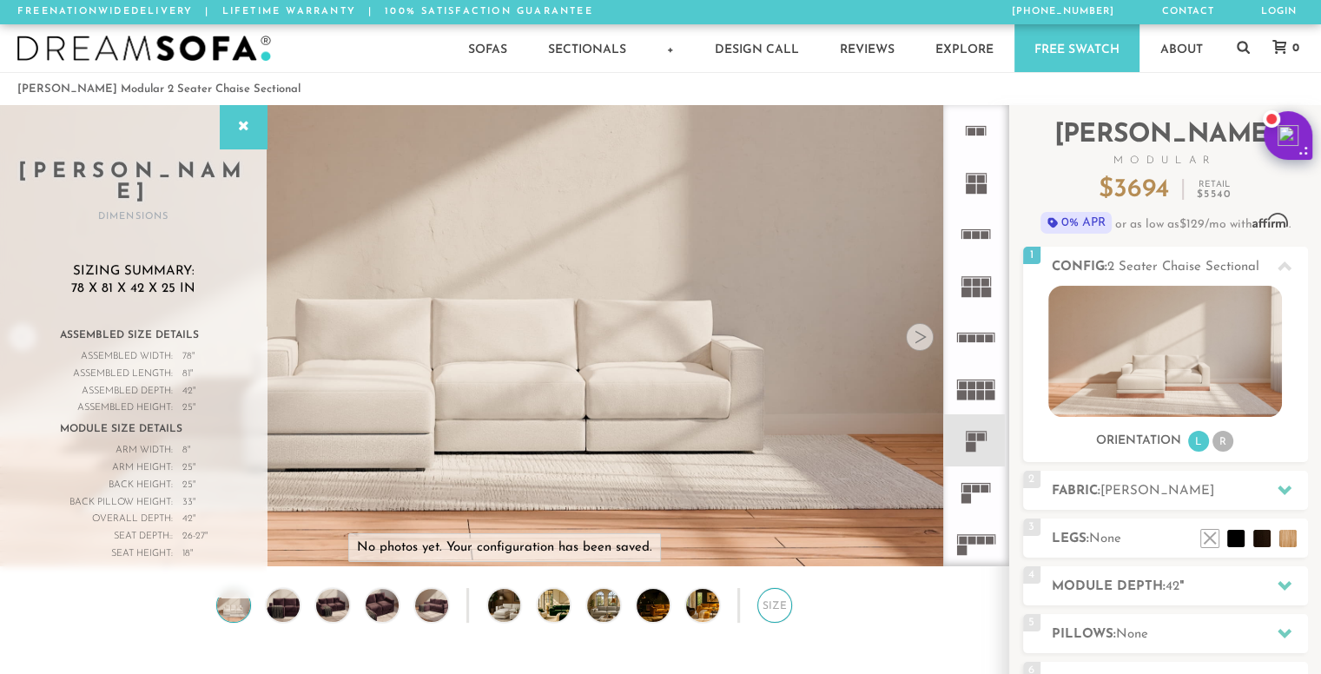
click at [779, 613] on div "Size" at bounding box center [774, 605] width 35 height 35
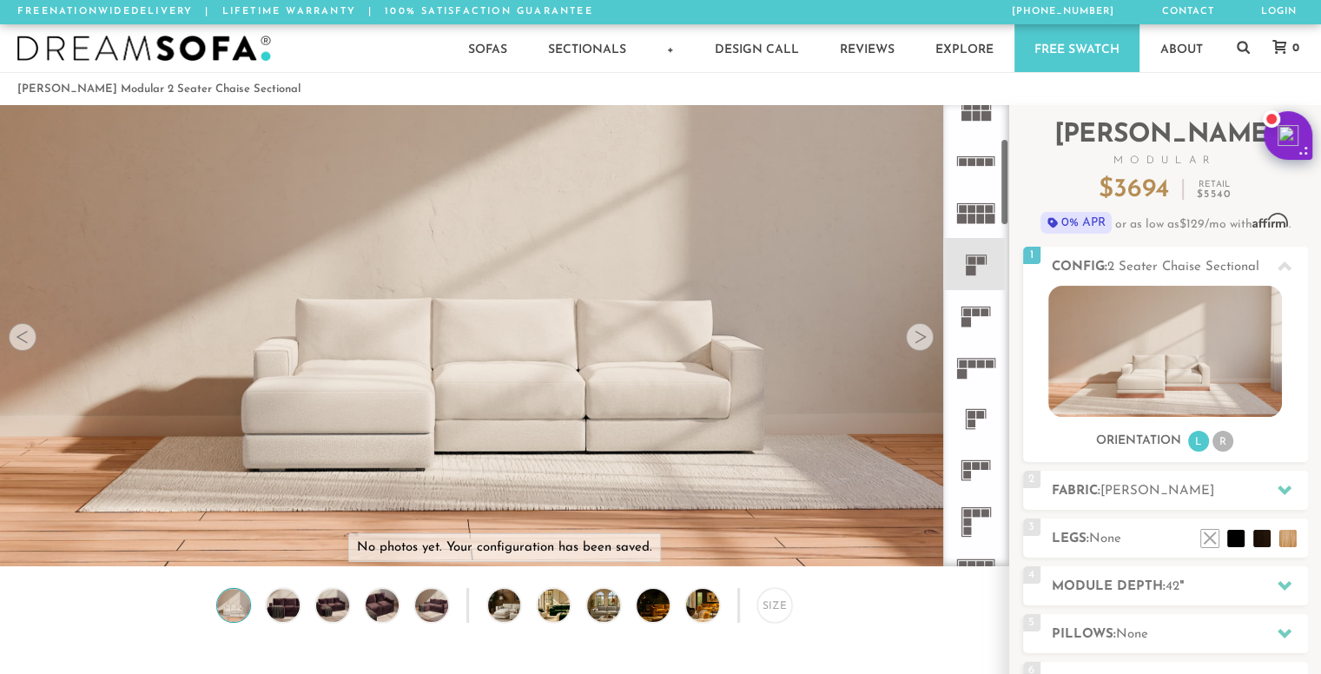
scroll to position [182, 0]
click at [977, 419] on icon at bounding box center [975, 412] width 51 height 51
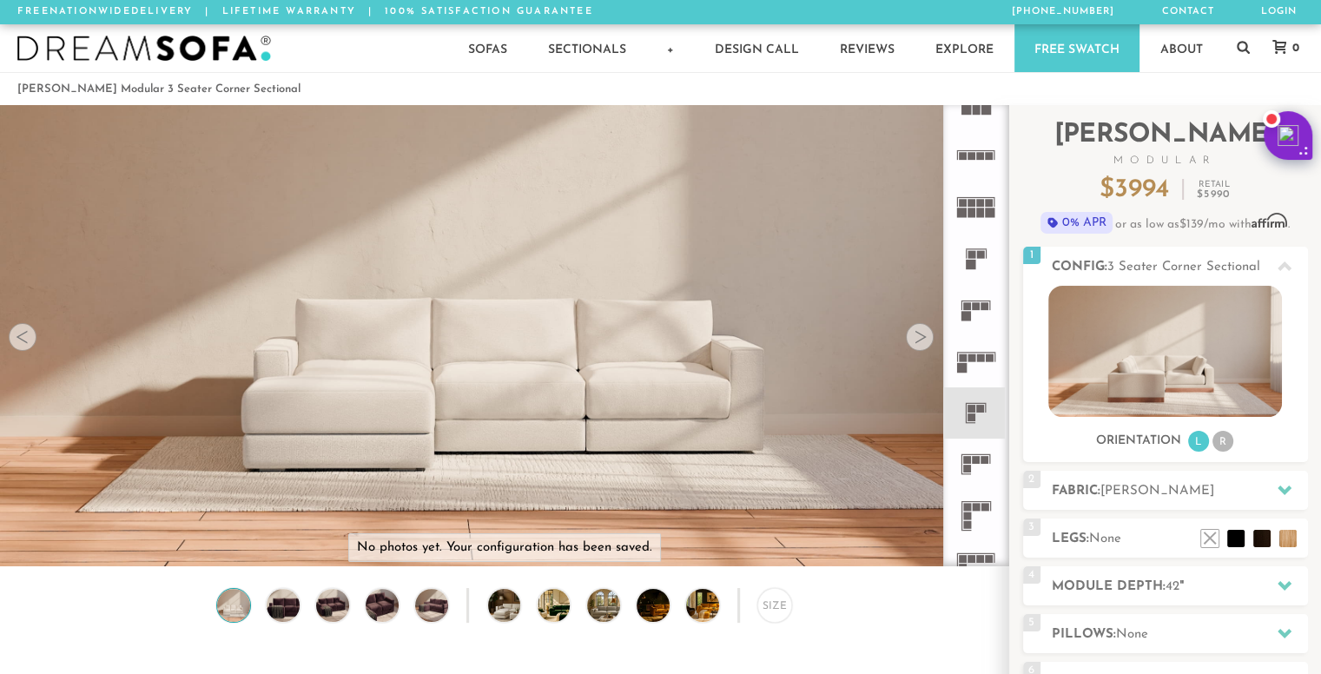
click at [974, 458] on rect at bounding box center [977, 460] width 8 height 8
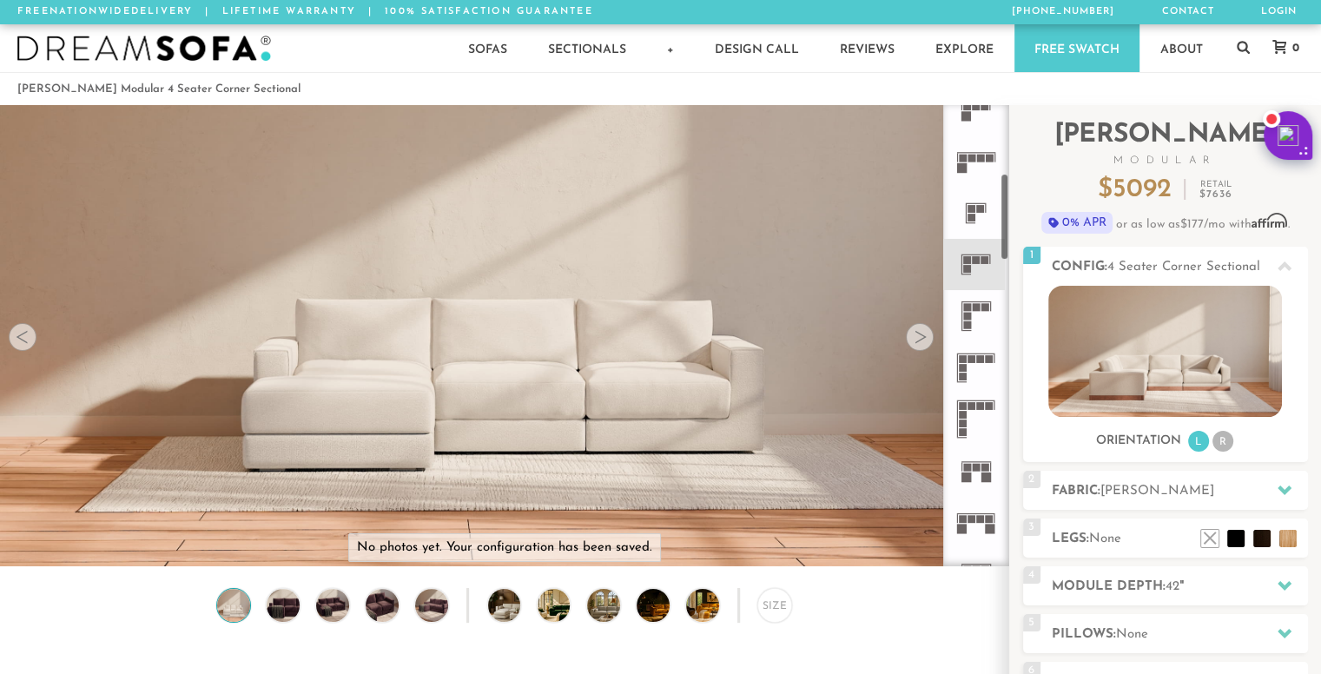
scroll to position [403, 0]
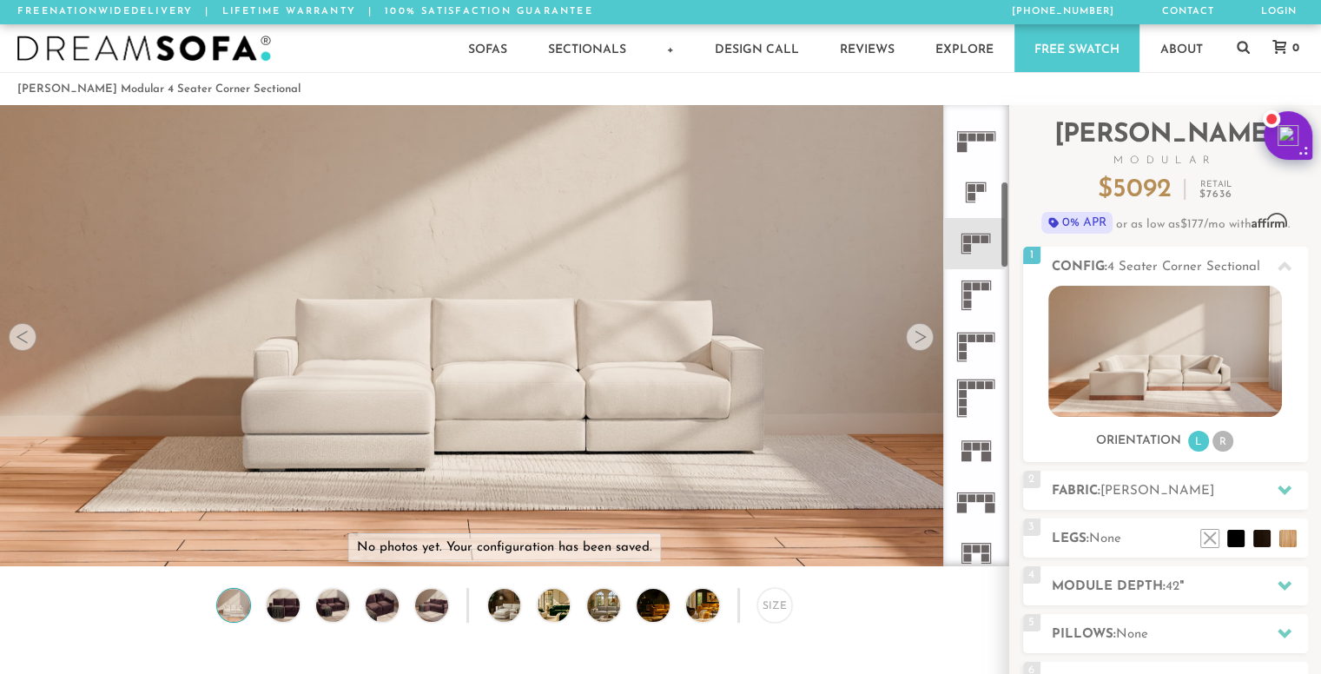
click at [979, 448] on rect at bounding box center [977, 447] width 8 height 8
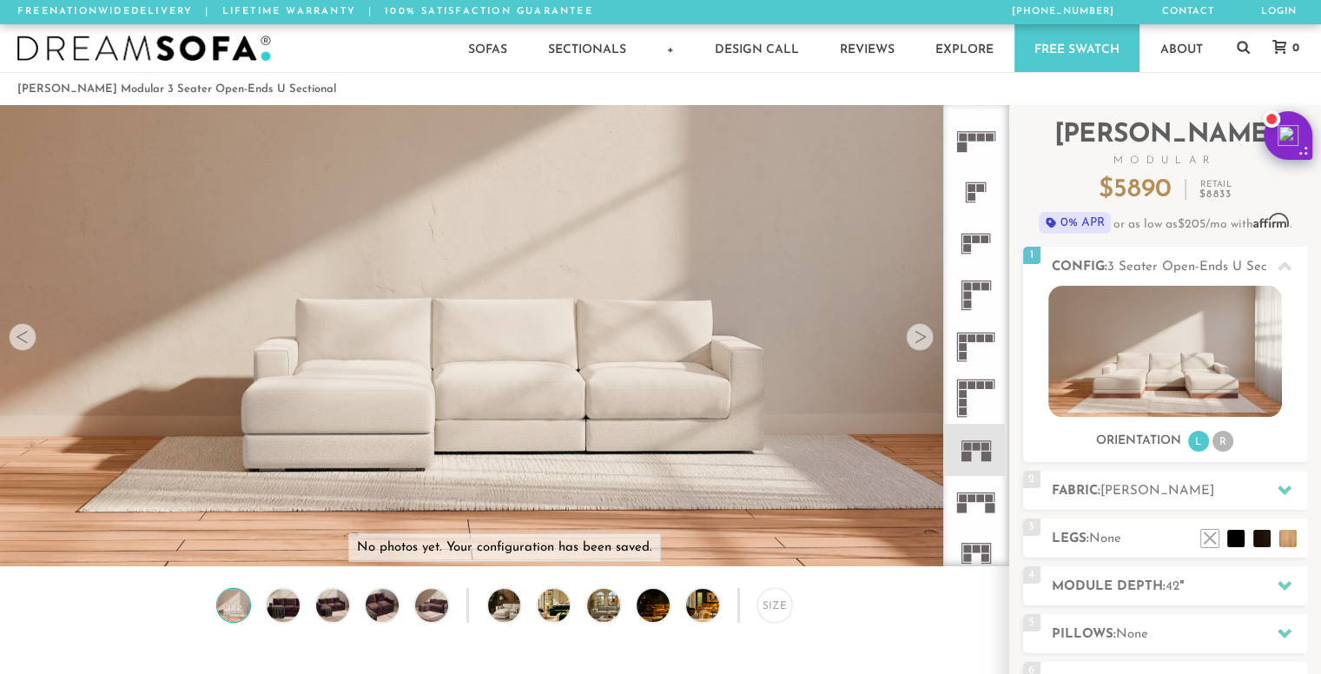
click at [980, 230] on icon at bounding box center [975, 243] width 51 height 51
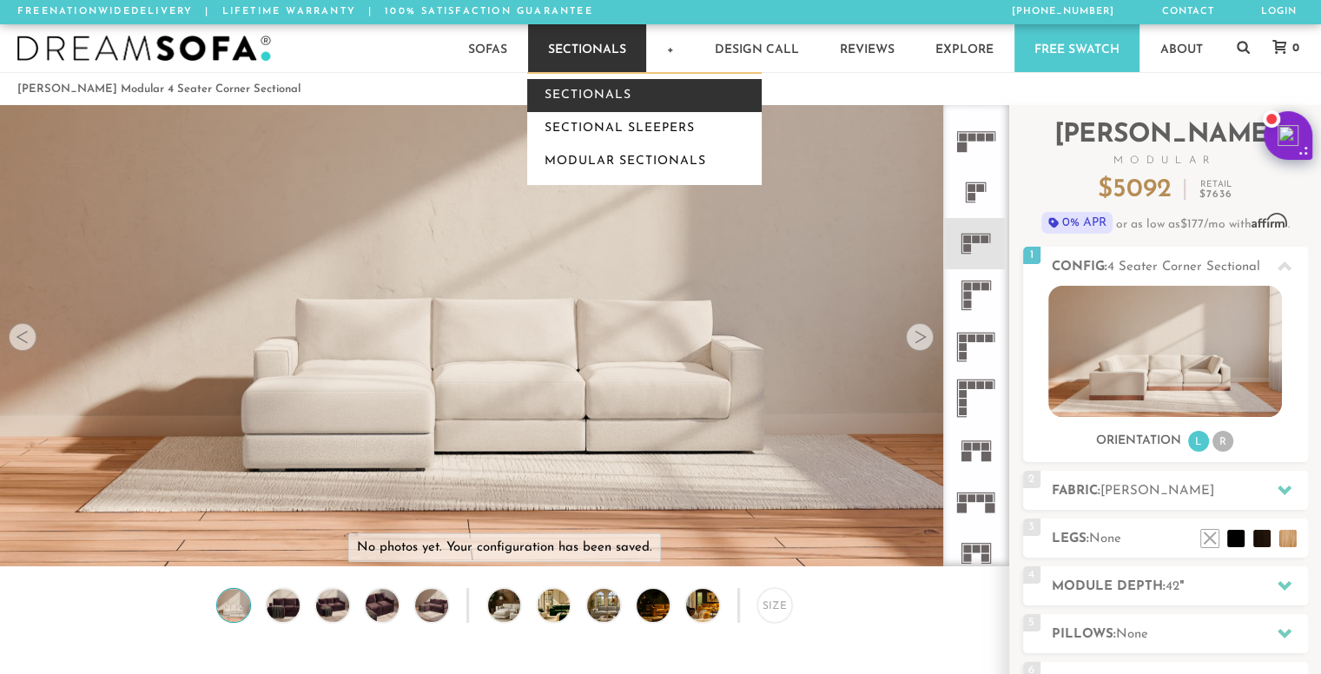
click at [593, 88] on link "Sectionals" at bounding box center [644, 95] width 234 height 33
